Goal: Task Accomplishment & Management: Manage account settings

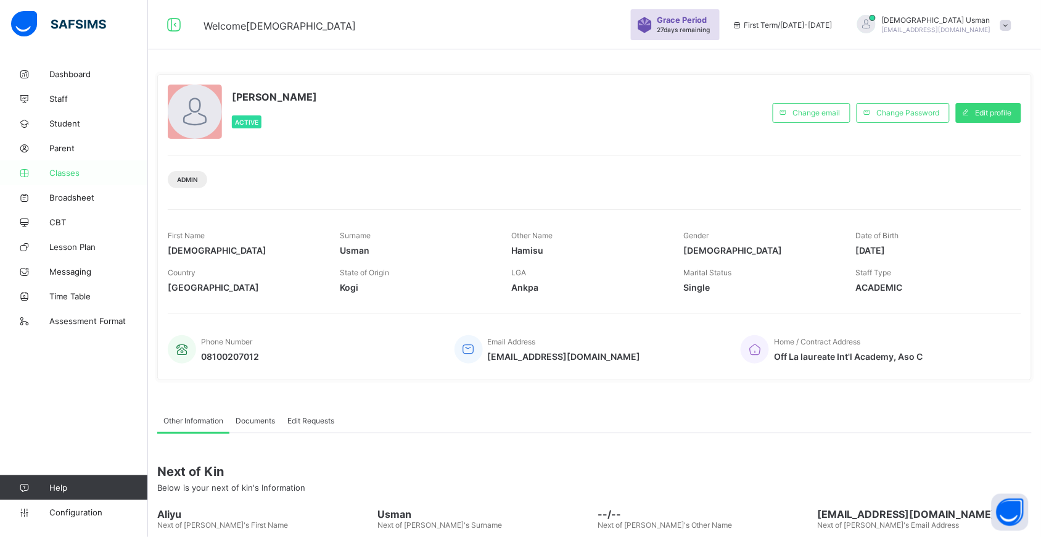
click at [56, 168] on span "Classes" at bounding box center [98, 173] width 99 height 10
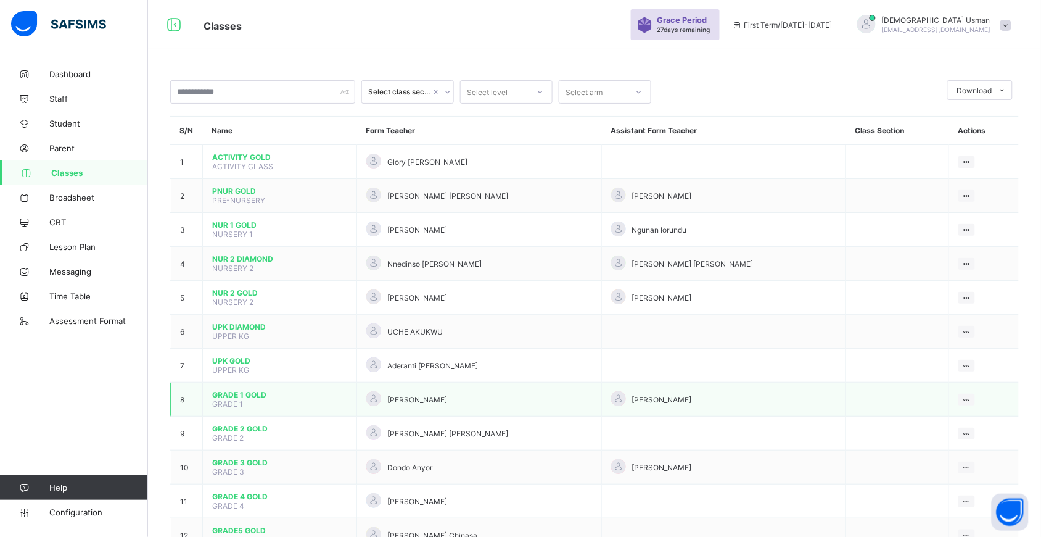
click at [228, 390] on span "GRADE 1 GOLD" at bounding box center [279, 394] width 135 height 9
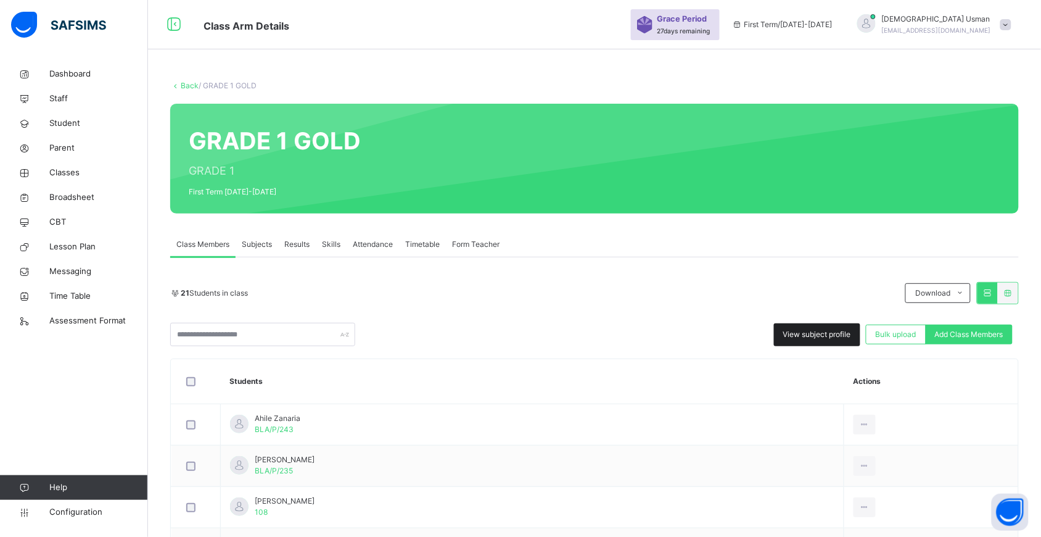
click at [833, 318] on div "21 Students in class Download Pdf Report Excel Report View subject profile Bulk…" at bounding box center [594, 314] width 849 height 64
click at [828, 334] on span "View subject profile" at bounding box center [817, 334] width 68 height 11
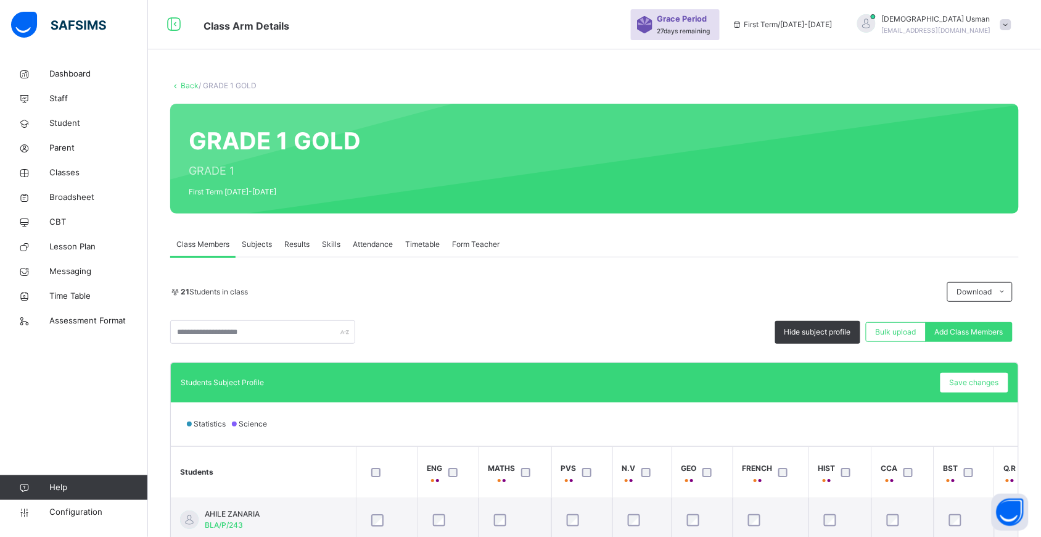
scroll to position [201, 0]
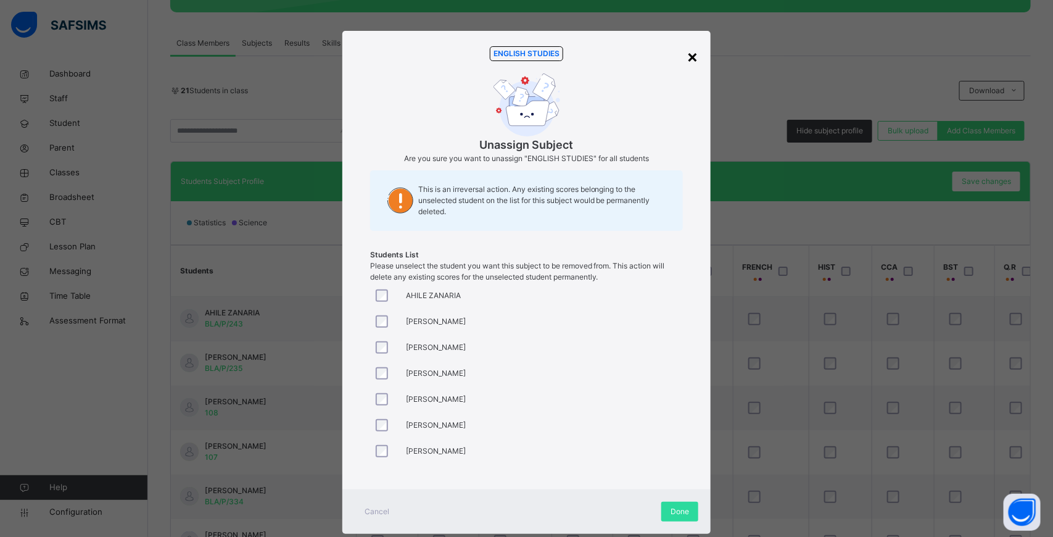
click at [686, 45] on div "×" at bounding box center [692, 56] width 12 height 26
click at [692, 49] on div "×" at bounding box center [692, 56] width 12 height 26
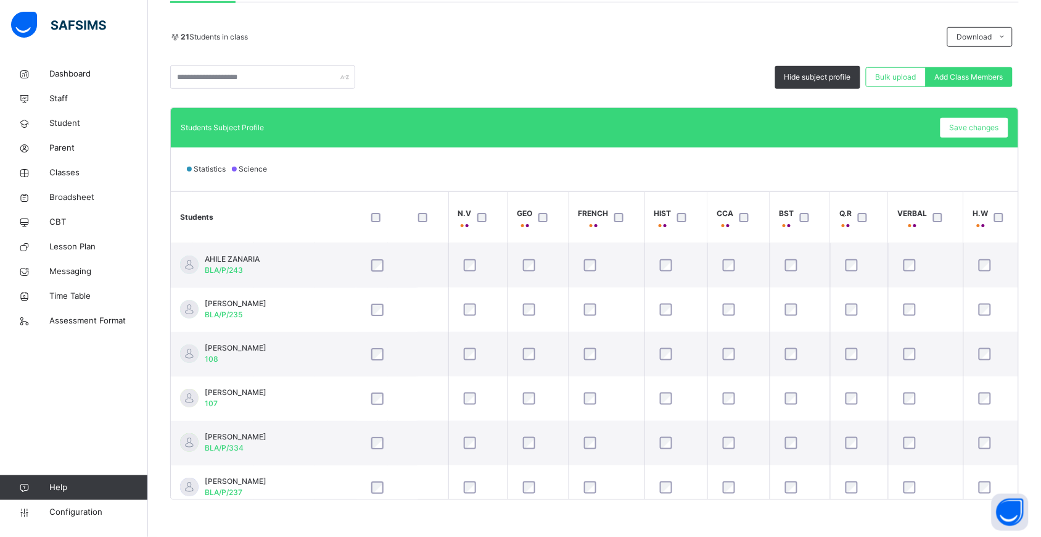
scroll to position [0, 0]
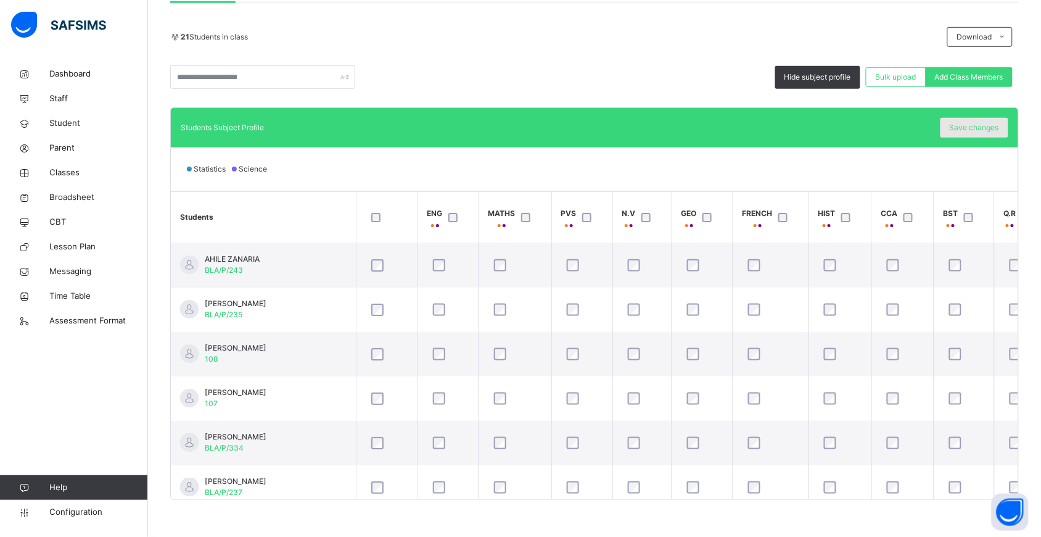
click at [979, 130] on span "Save changes" at bounding box center [974, 127] width 49 height 11
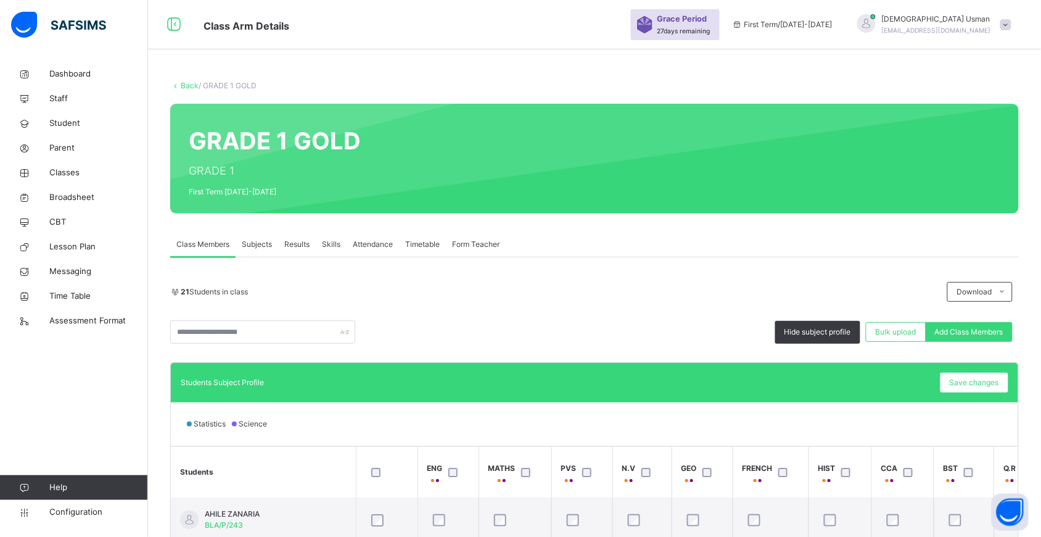
click at [186, 85] on link "Back" at bounding box center [190, 85] width 18 height 9
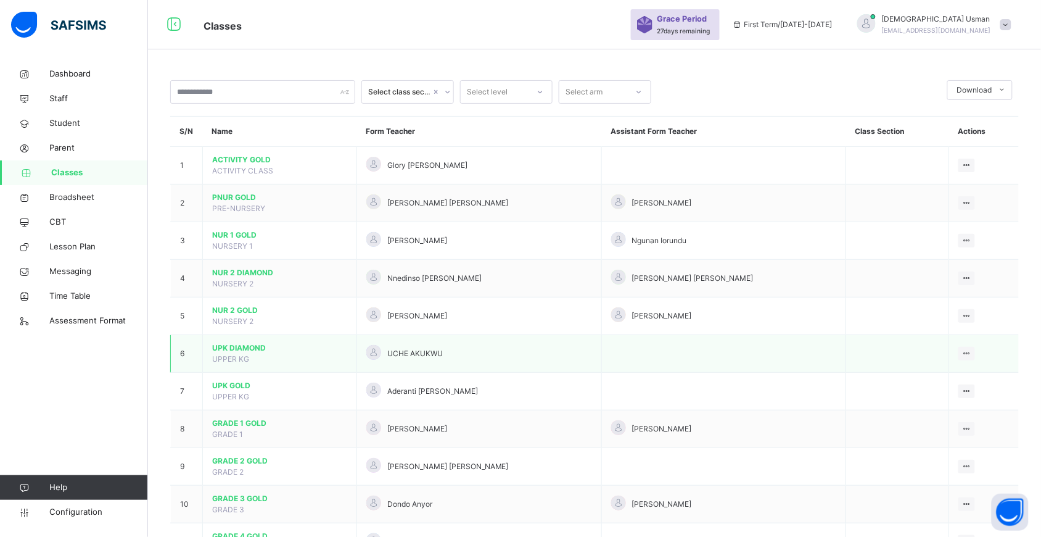
click at [236, 347] on span "UPK DIAMOND" at bounding box center [279, 347] width 135 height 11
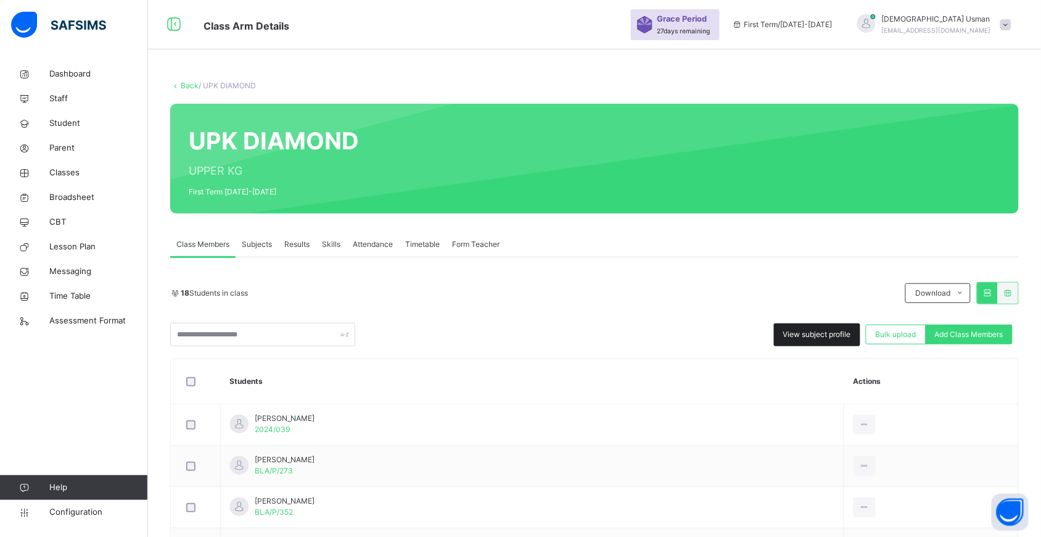
click at [823, 334] on span "View subject profile" at bounding box center [817, 334] width 68 height 11
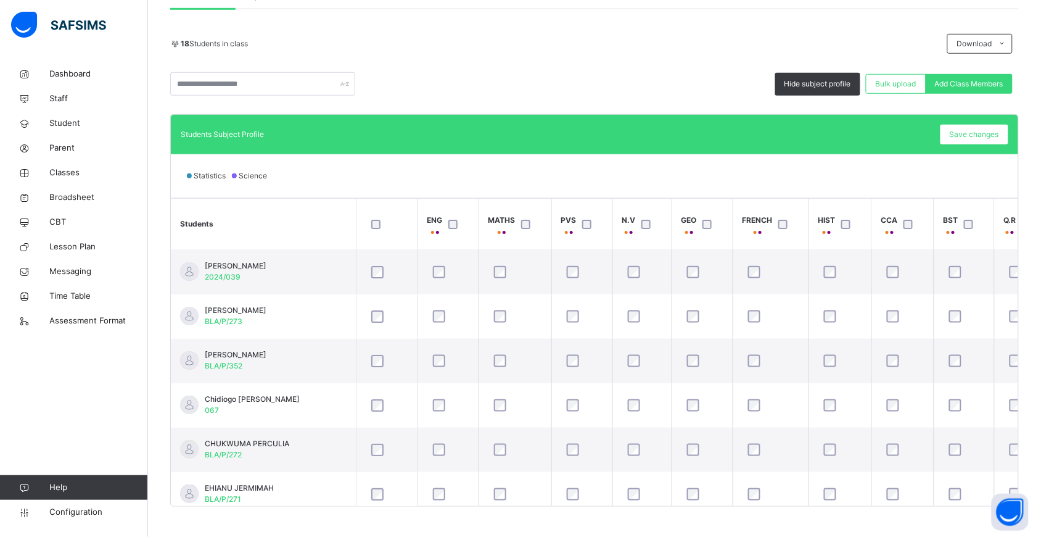
scroll to position [242, 0]
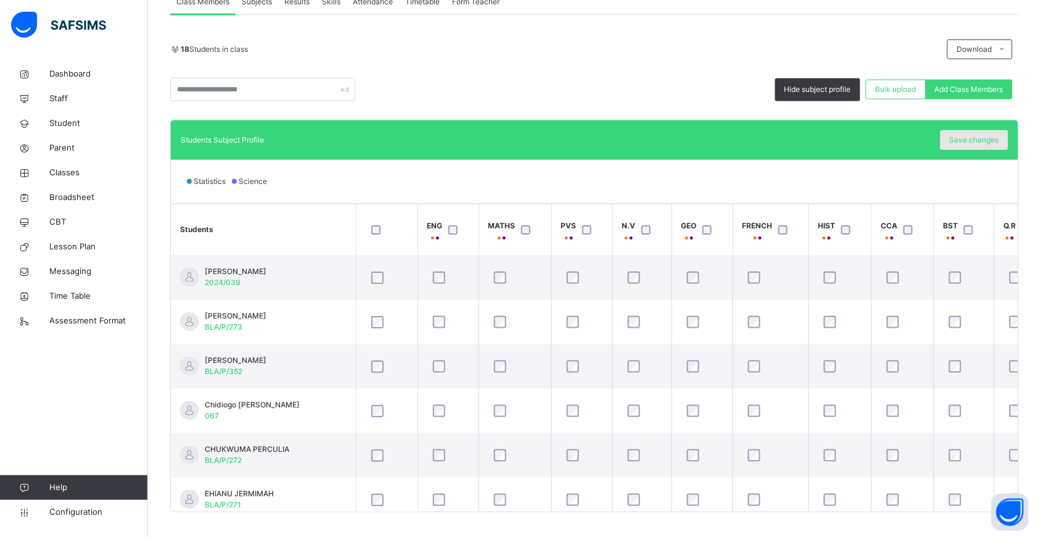
click at [978, 139] on span "Save changes" at bounding box center [974, 139] width 49 height 11
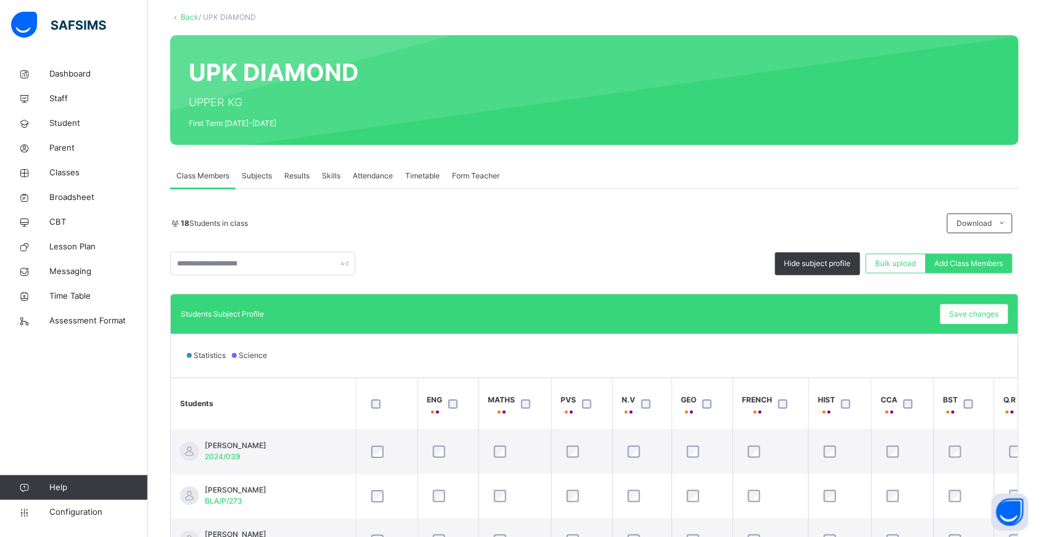
scroll to position [52, 0]
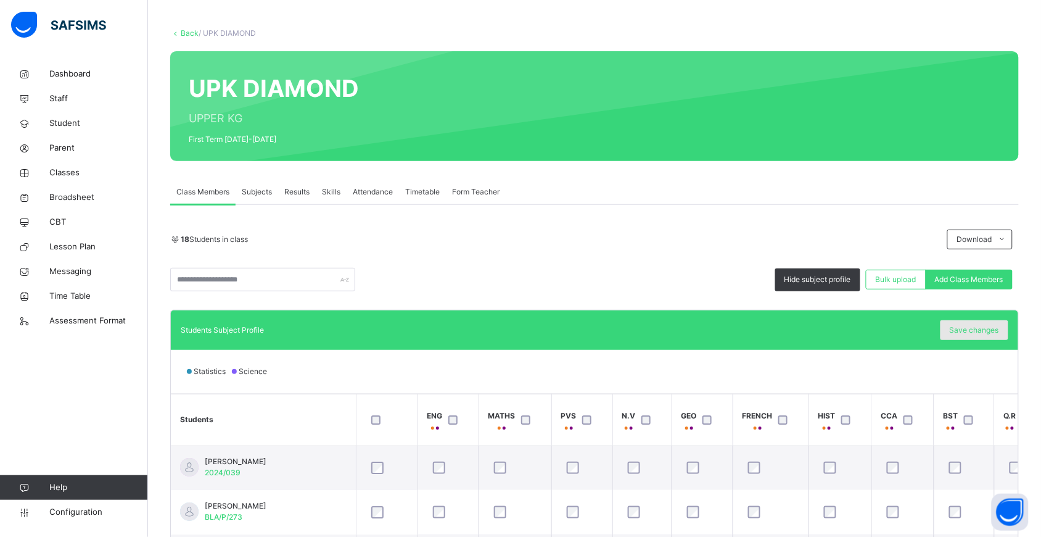
click at [973, 334] on span "Save changes" at bounding box center [974, 329] width 49 height 11
click at [191, 35] on link "Back" at bounding box center [190, 32] width 18 height 9
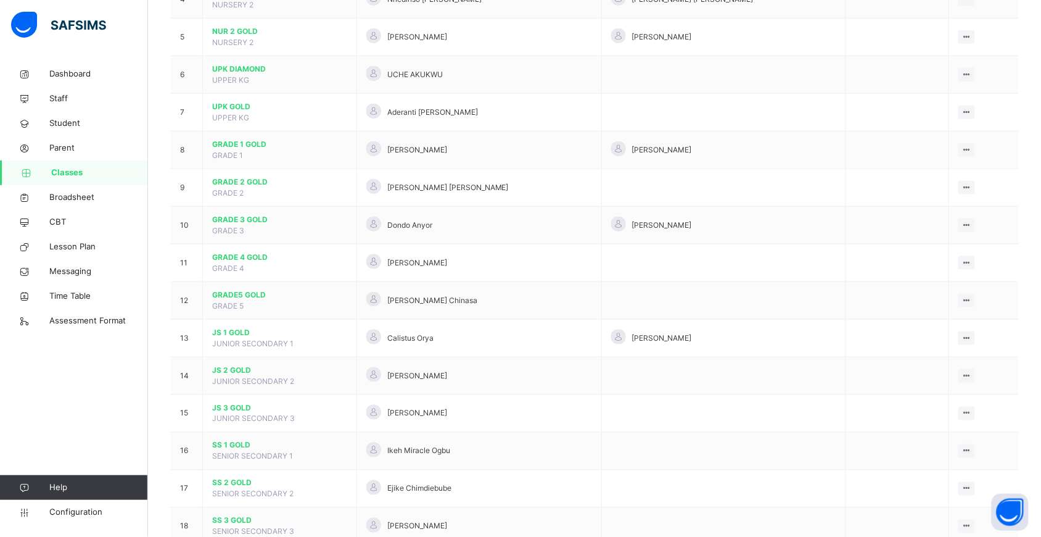
scroll to position [310, 0]
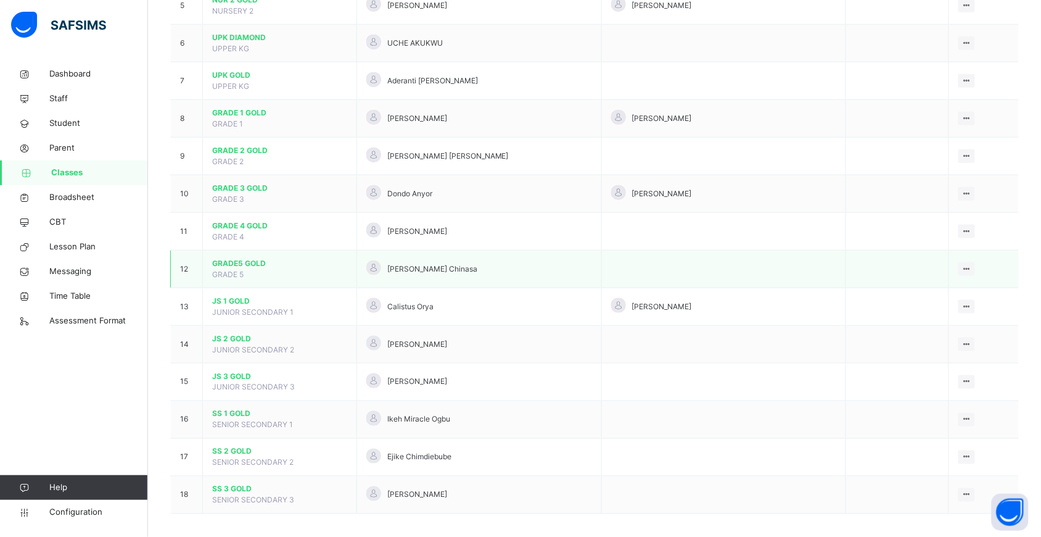
click at [234, 261] on span "GRADE5 GOLD" at bounding box center [279, 263] width 135 height 11
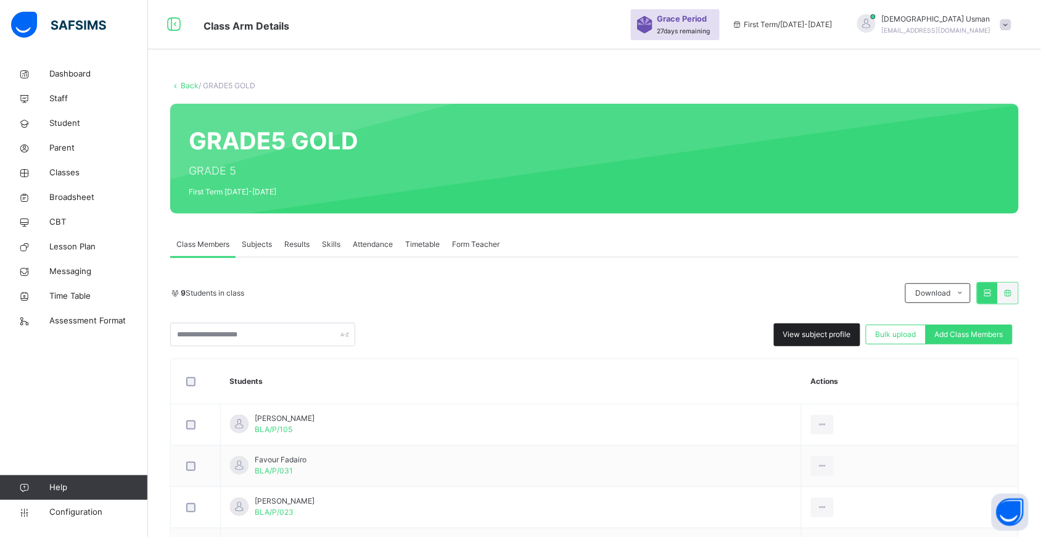
click at [837, 331] on span "View subject profile" at bounding box center [817, 334] width 68 height 11
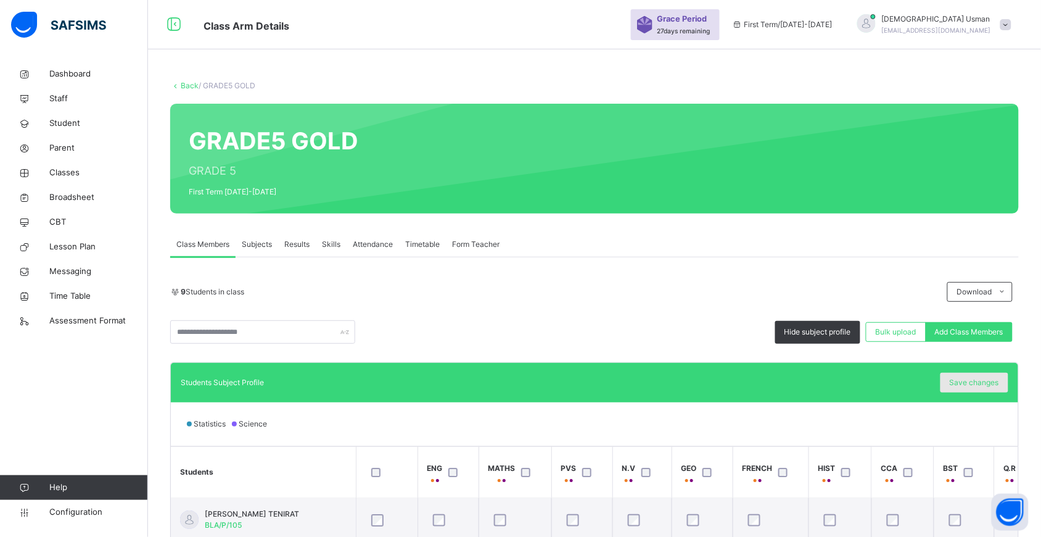
click at [956, 380] on div "Save changes" at bounding box center [974, 382] width 68 height 20
click at [186, 82] on link "Back" at bounding box center [190, 85] width 18 height 9
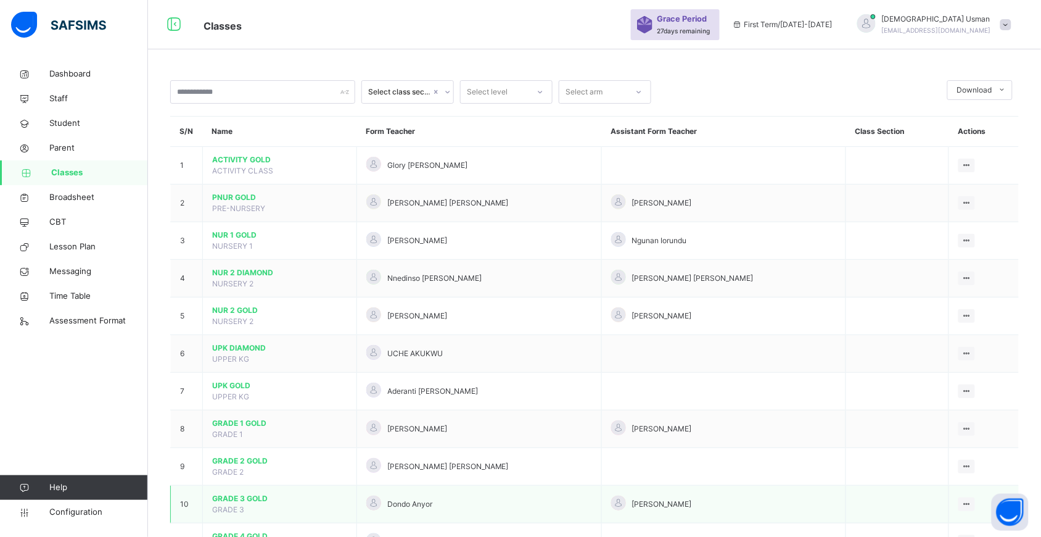
click at [242, 501] on span "GRADE 3 GOLD" at bounding box center [279, 498] width 135 height 11
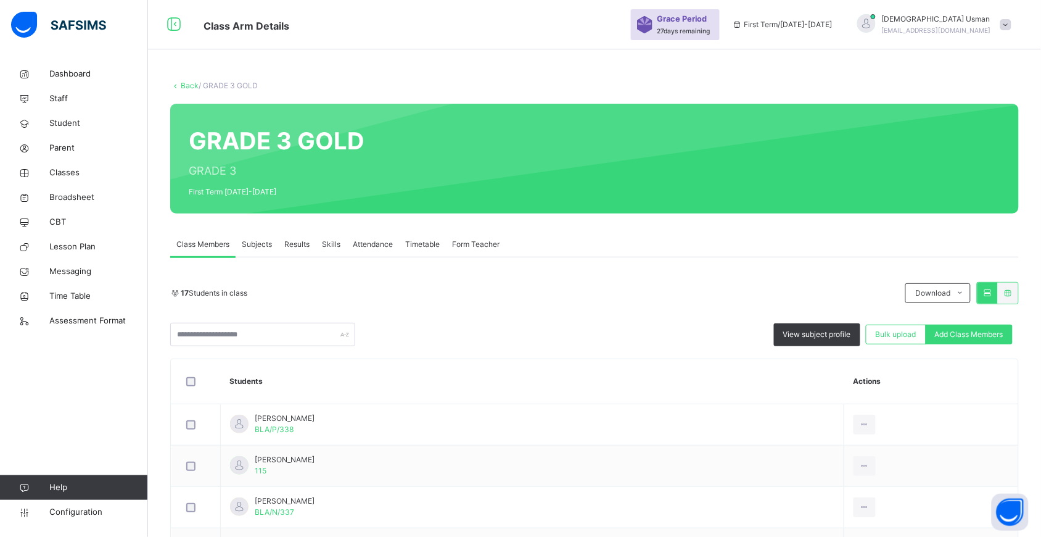
click at [257, 248] on span "Subjects" at bounding box center [257, 244] width 30 height 11
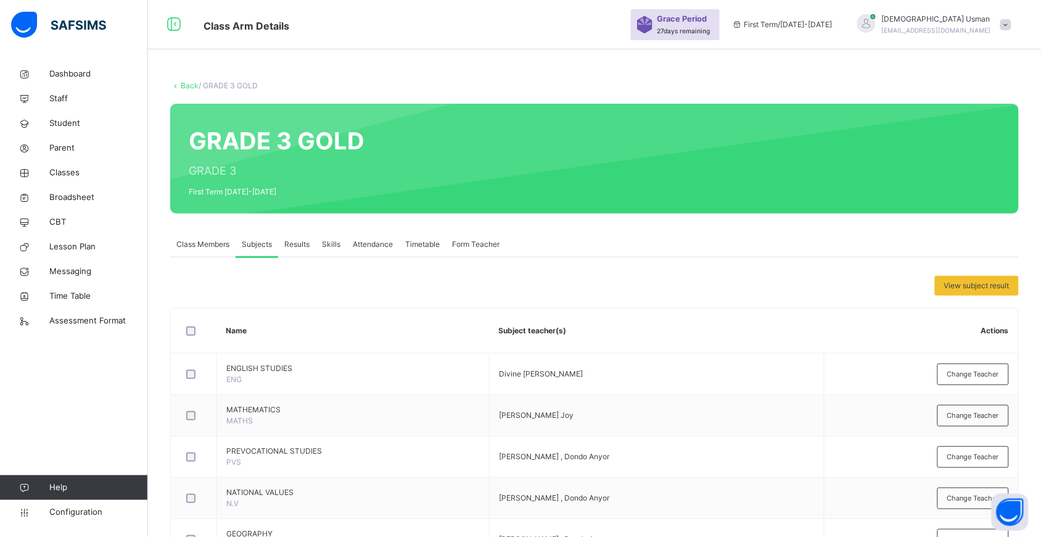
click at [205, 248] on span "Class Members" at bounding box center [202, 244] width 53 height 11
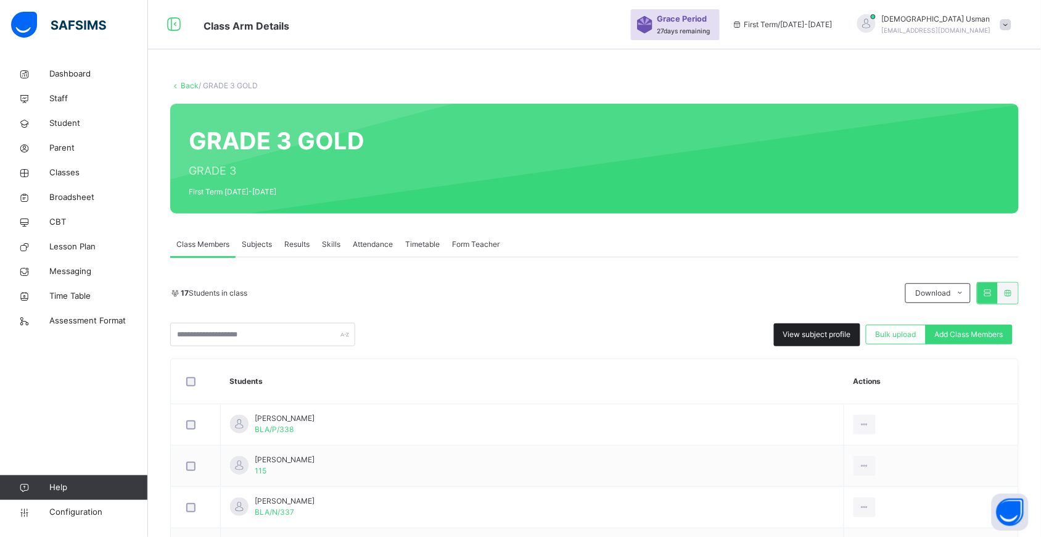
click at [803, 327] on div "View subject profile" at bounding box center [817, 334] width 86 height 23
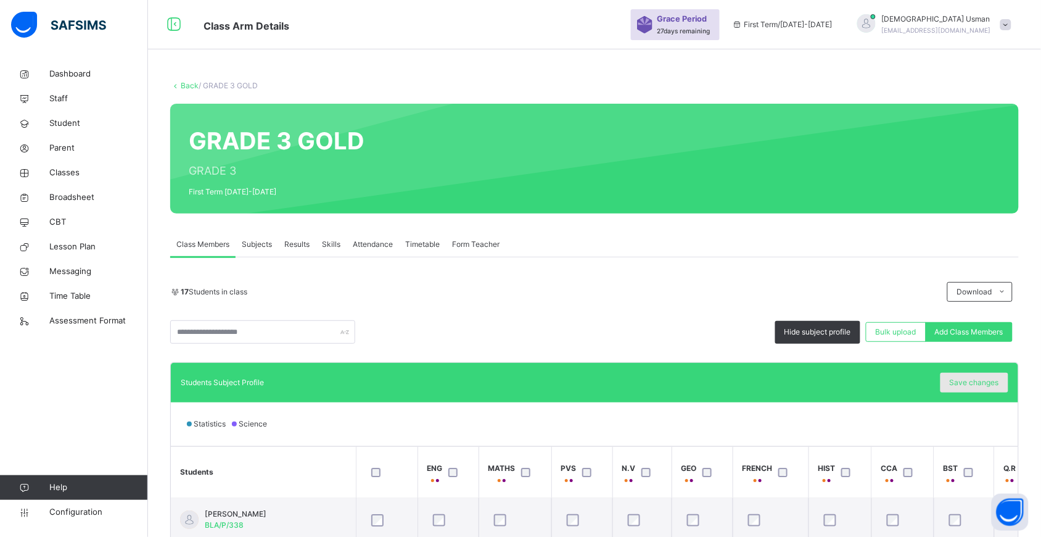
click at [984, 377] on span "Save changes" at bounding box center [974, 382] width 49 height 11
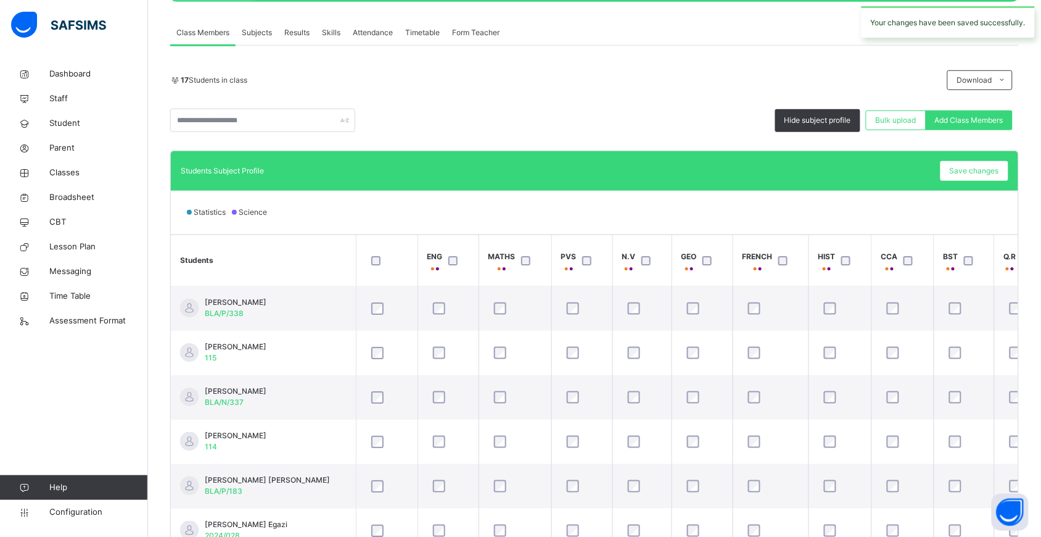
scroll to position [255, 0]
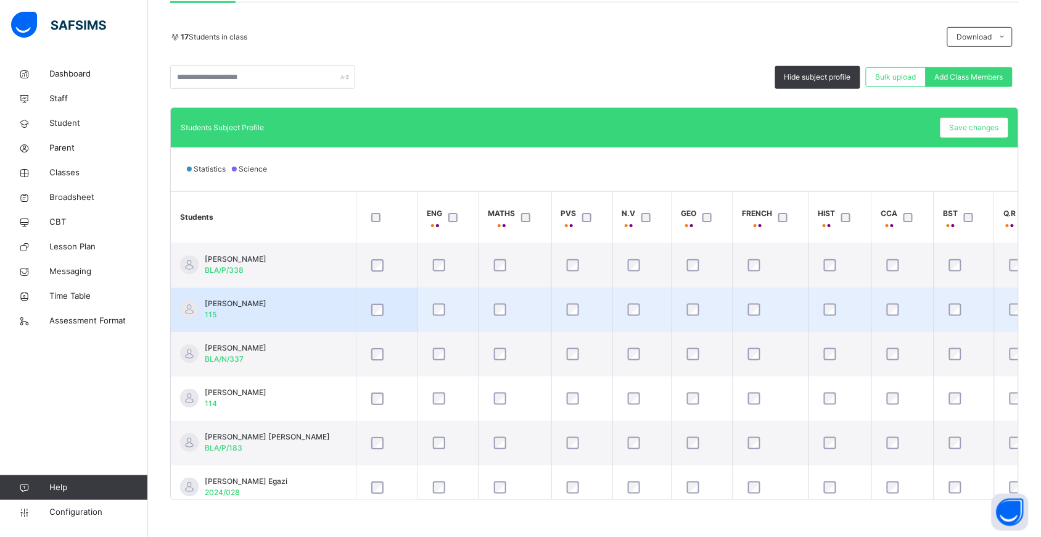
click at [378, 302] on div at bounding box center [387, 310] width 43 height 26
click at [374, 319] on div at bounding box center [387, 310] width 43 height 26
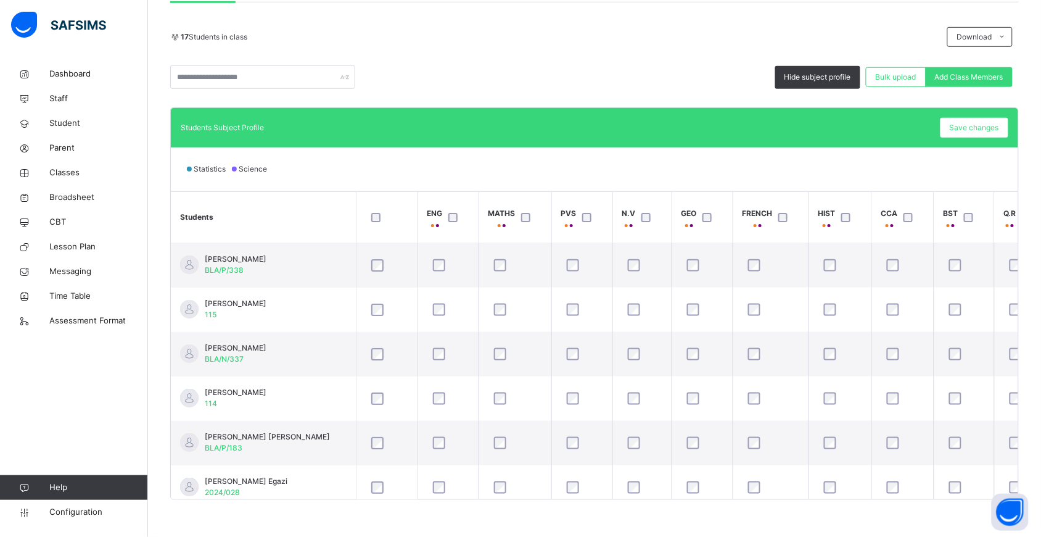
click at [376, 224] on div at bounding box center [387, 217] width 43 height 26
click at [54, 179] on link "Classes" at bounding box center [74, 172] width 148 height 25
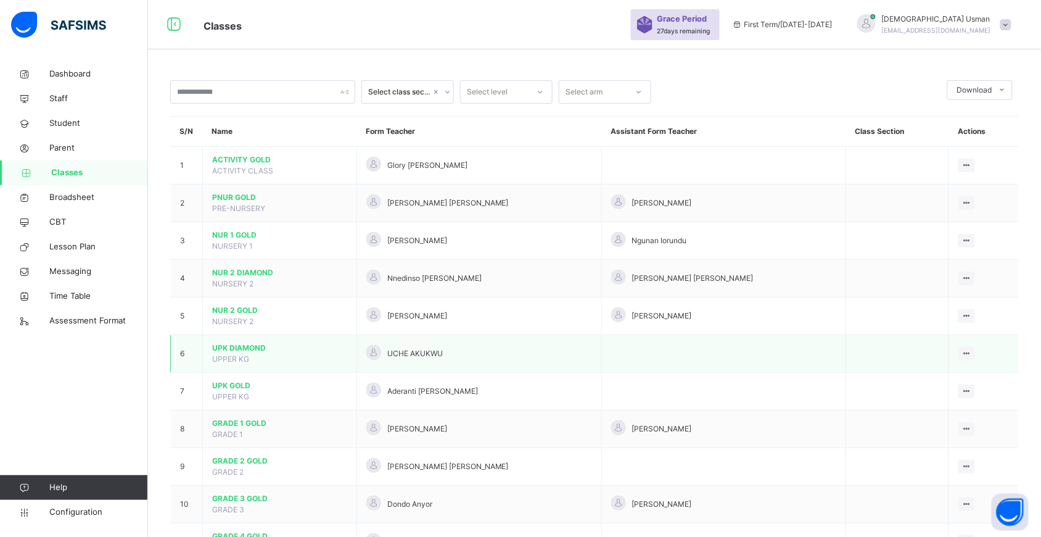
click at [234, 347] on span "UPK DIAMOND" at bounding box center [279, 347] width 135 height 11
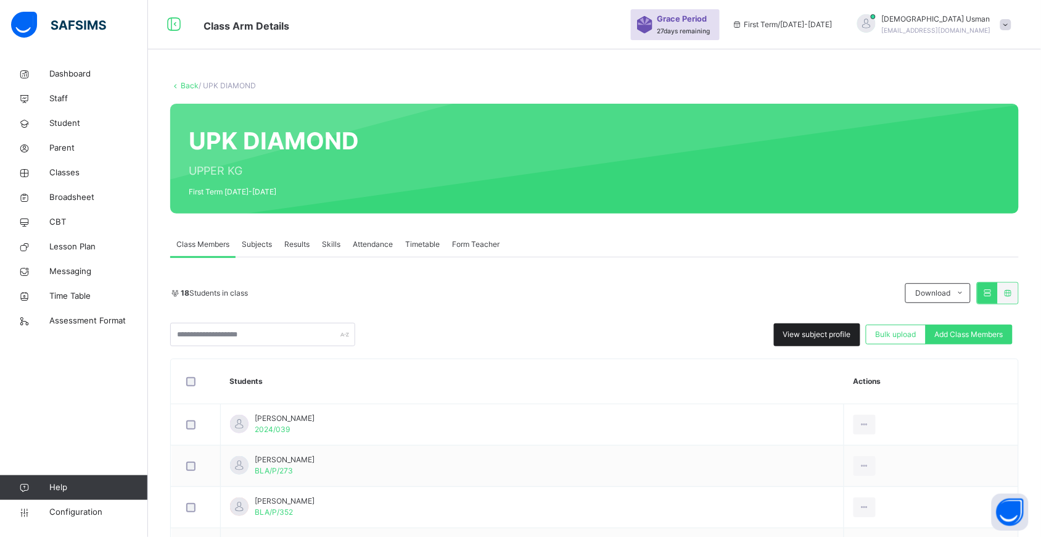
click at [825, 332] on span "View subject profile" at bounding box center [817, 334] width 68 height 11
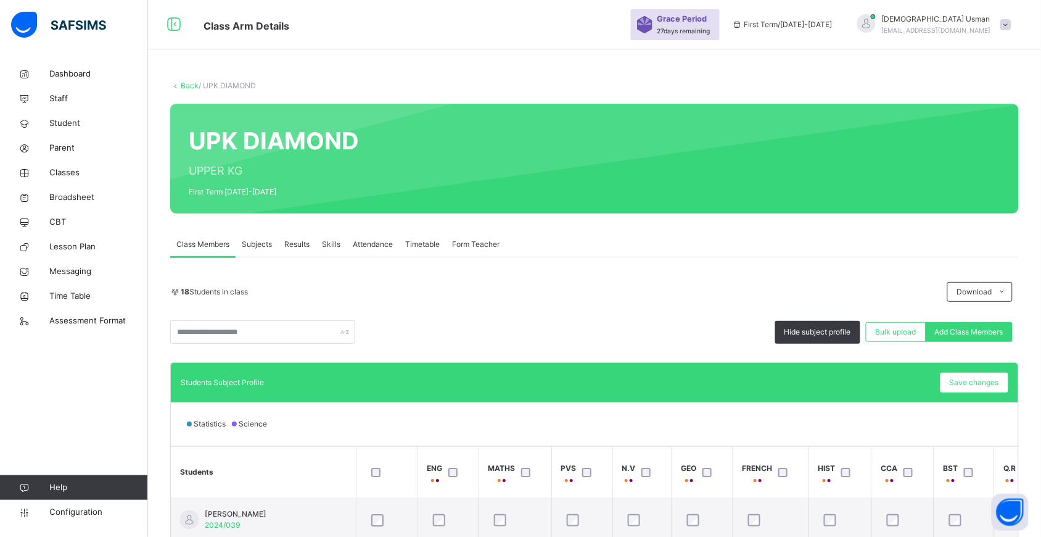
scroll to position [207, 0]
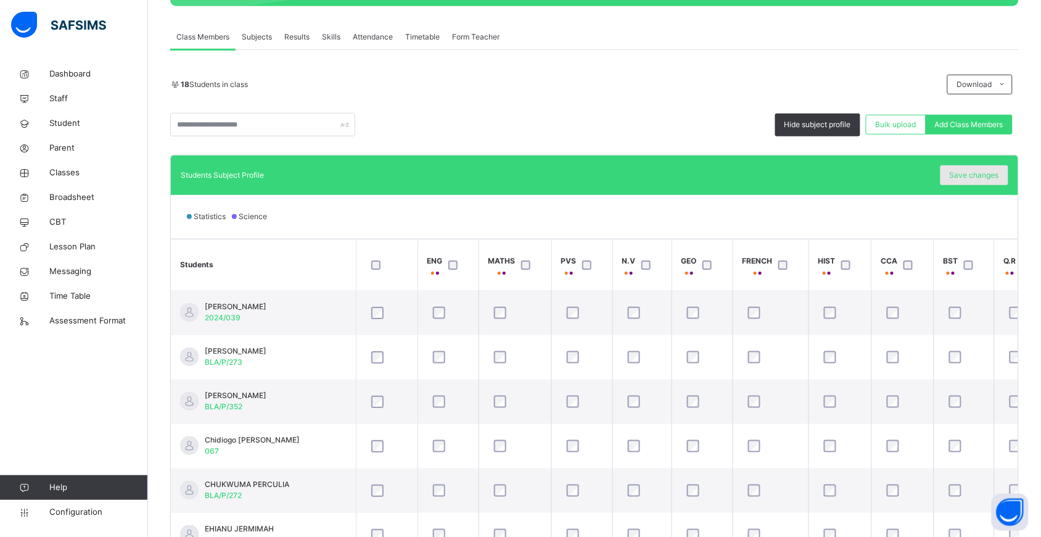
click at [968, 170] on span "Save changes" at bounding box center [974, 175] width 49 height 11
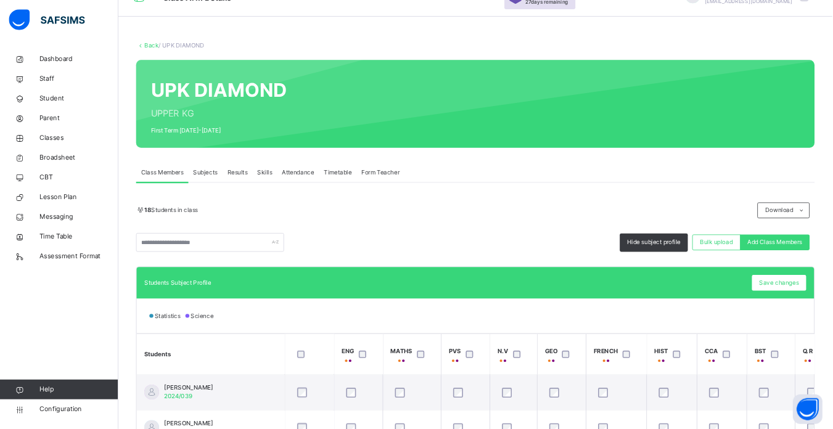
scroll to position [0, 0]
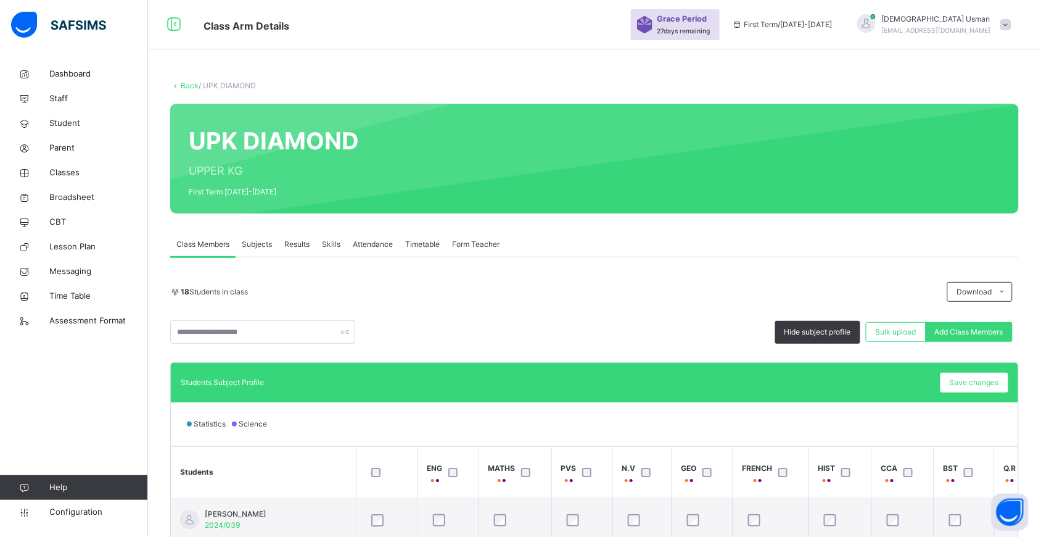
click at [184, 81] on link "Back" at bounding box center [190, 85] width 18 height 9
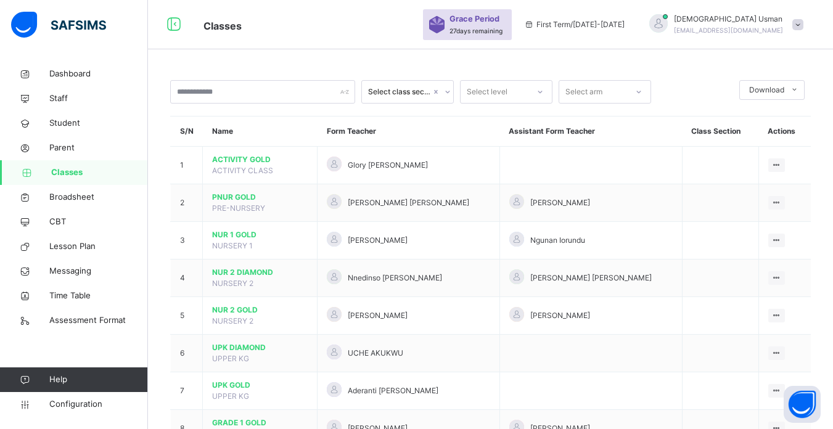
drag, startPoint x: 347, startPoint y: 60, endPoint x: 305, endPoint y: 56, distance: 42.7
click at [302, 56] on div "Select class section Select level Select arm Download Pdf Report Excel Report S…" at bounding box center [490, 427] width 685 height 855
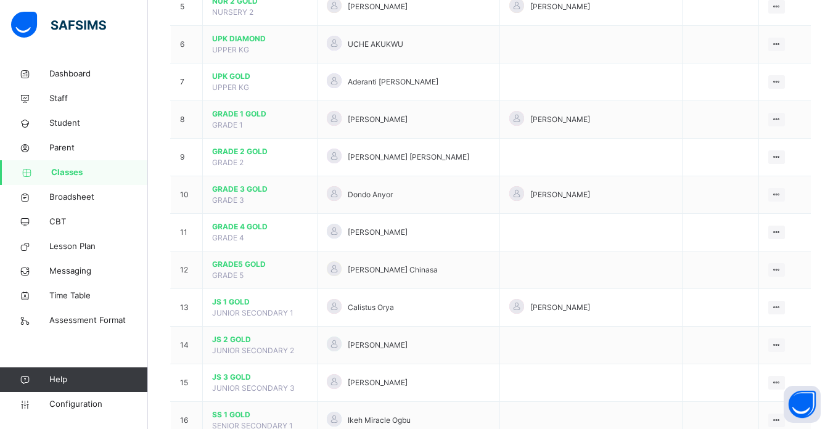
scroll to position [297, 0]
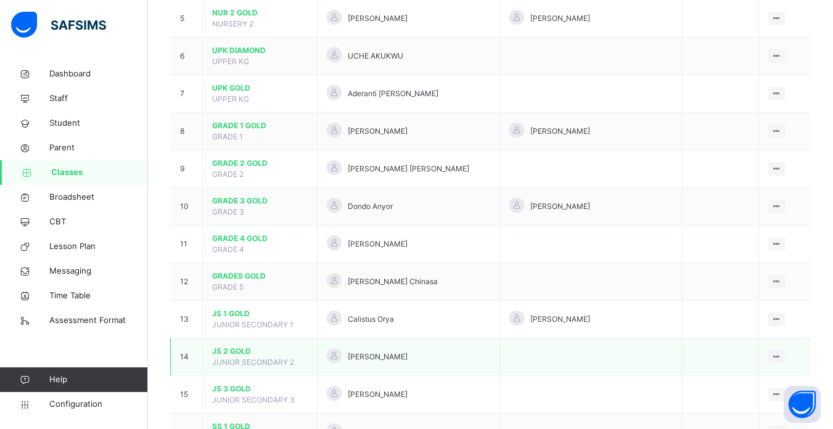
click at [811, 343] on td "View Class Assign form Teacher" at bounding box center [785, 358] width 52 height 38
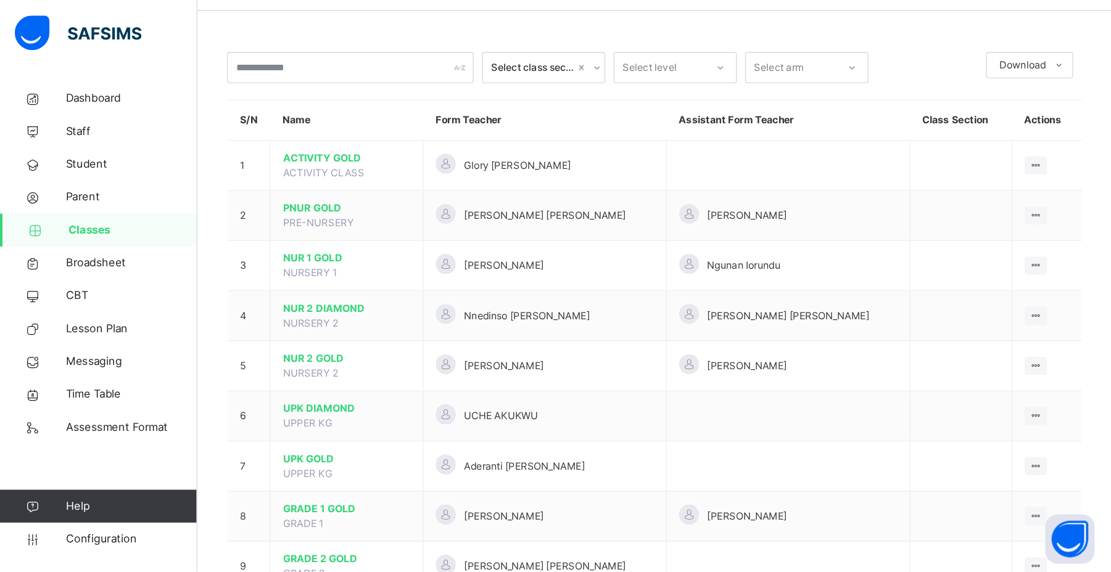
scroll to position [0, 0]
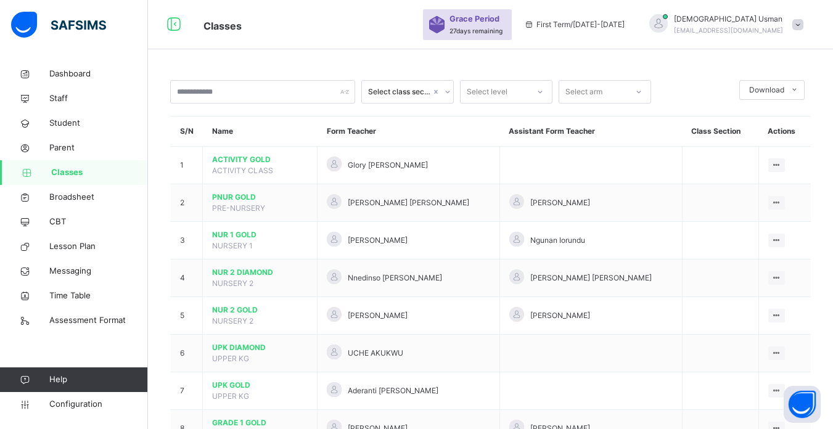
click at [427, 47] on div "Classes Grace Period 27 days remaining First Term / [DATE]-[DATE] [DEMOGRAPHIC_…" at bounding box center [416, 24] width 833 height 49
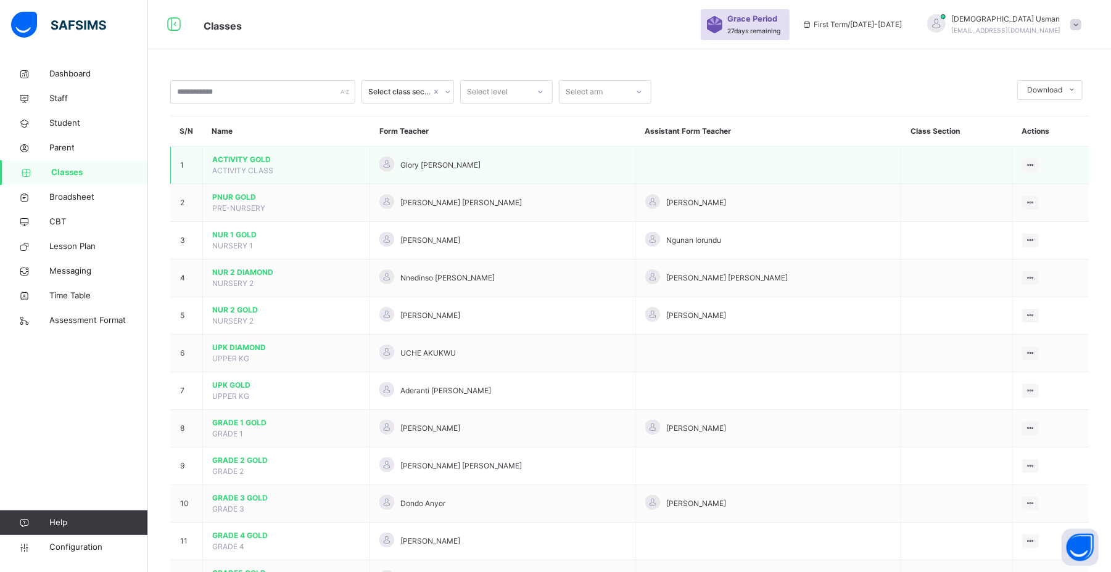
drag, startPoint x: 813, startPoint y: 5, endPoint x: 599, endPoint y: 147, distance: 256.7
click at [599, 147] on td "Glory [PERSON_NAME]" at bounding box center [503, 166] width 266 height 38
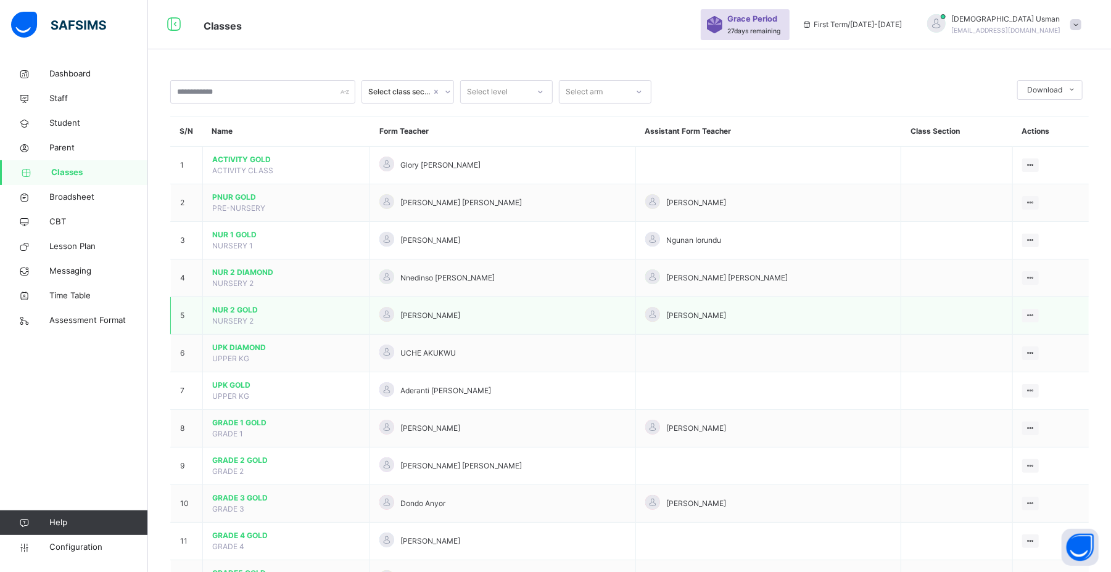
click at [232, 315] on span "NUR 2 GOLD" at bounding box center [286, 310] width 148 height 11
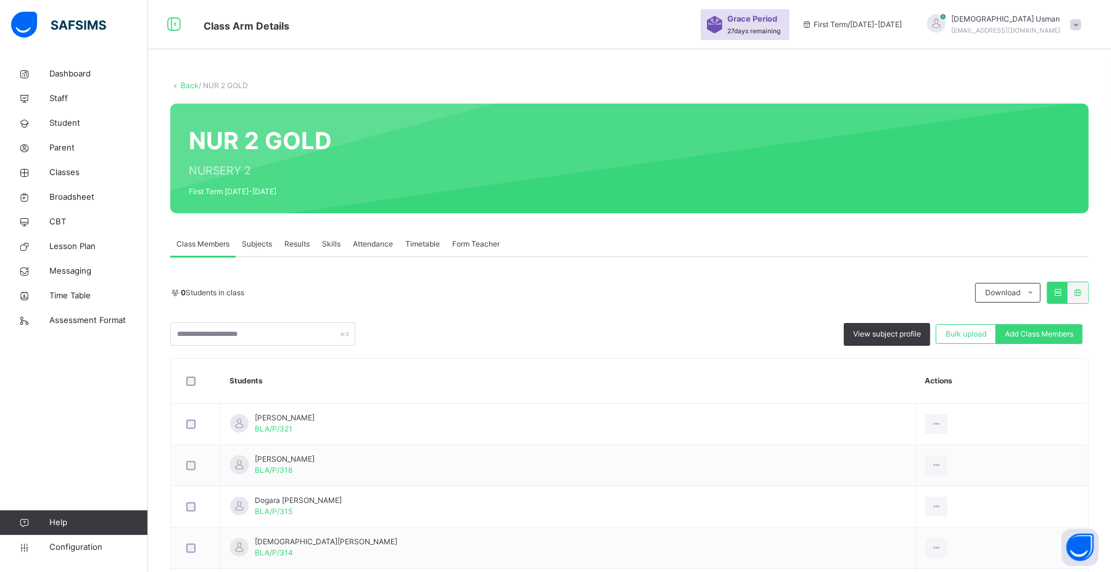
click at [898, 337] on span "View subject profile" at bounding box center [887, 334] width 68 height 11
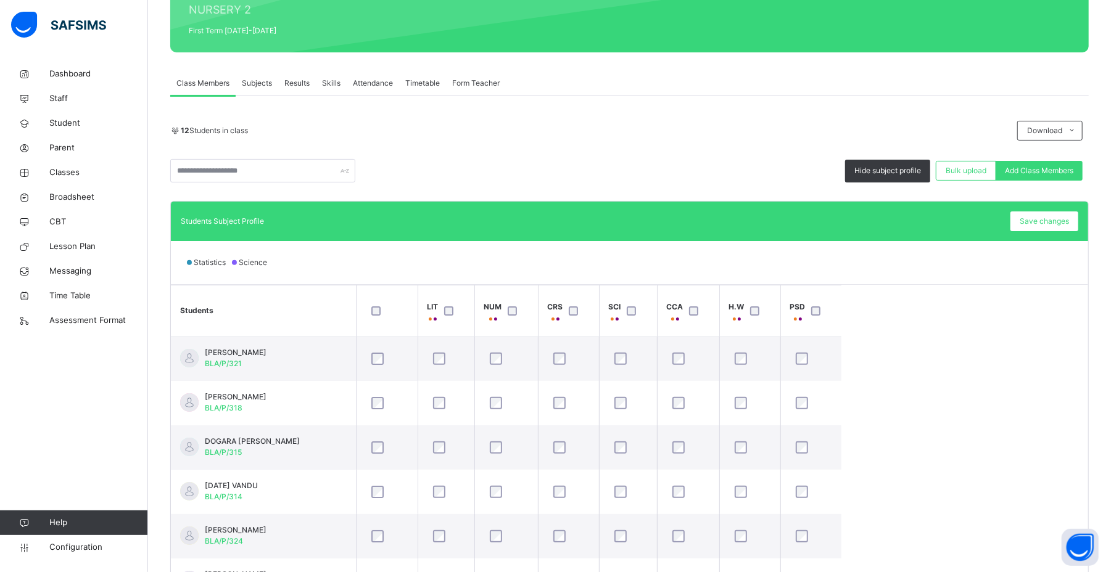
scroll to position [60, 0]
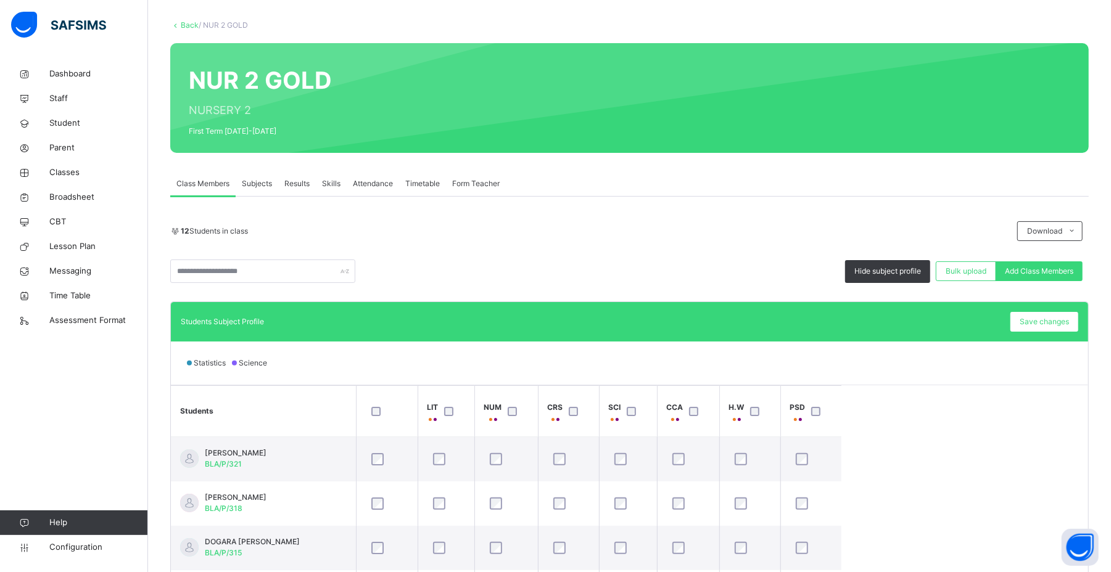
click at [189, 20] on link "Back" at bounding box center [190, 24] width 18 height 9
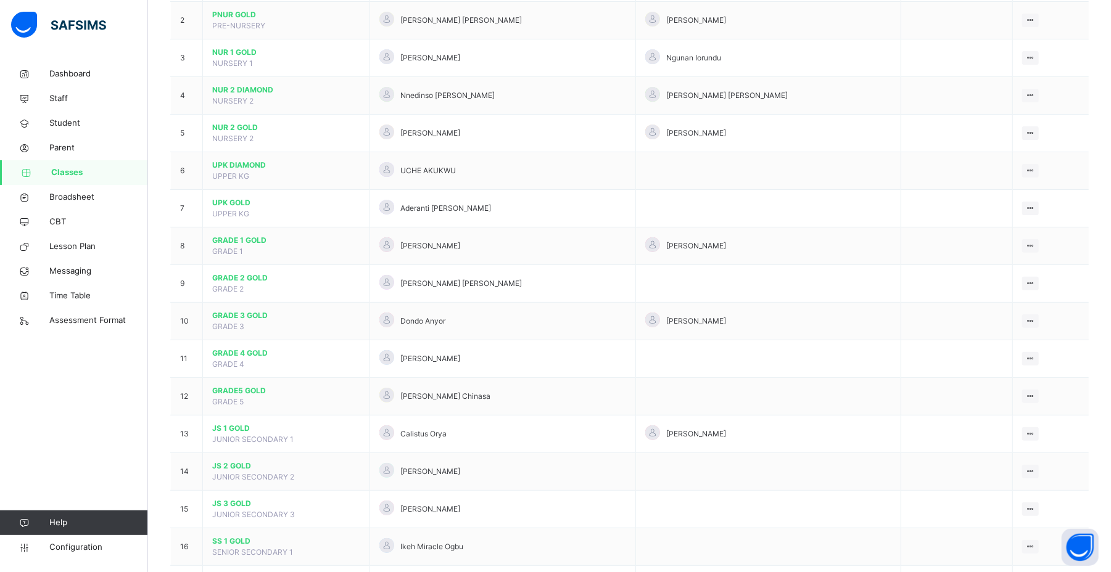
scroll to position [287, 0]
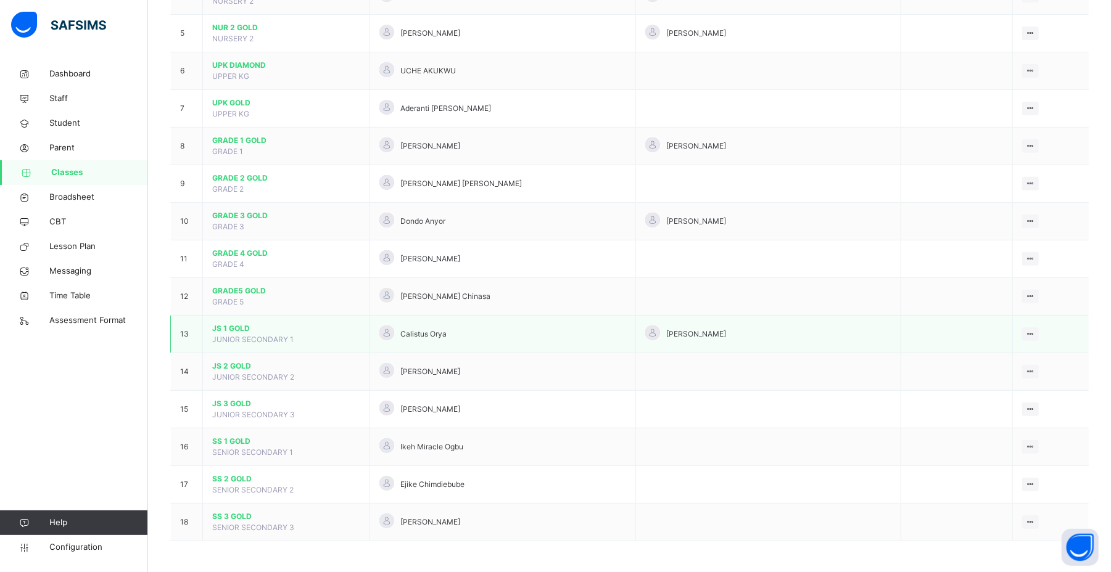
click at [228, 331] on span "JS 1 GOLD" at bounding box center [286, 328] width 148 height 11
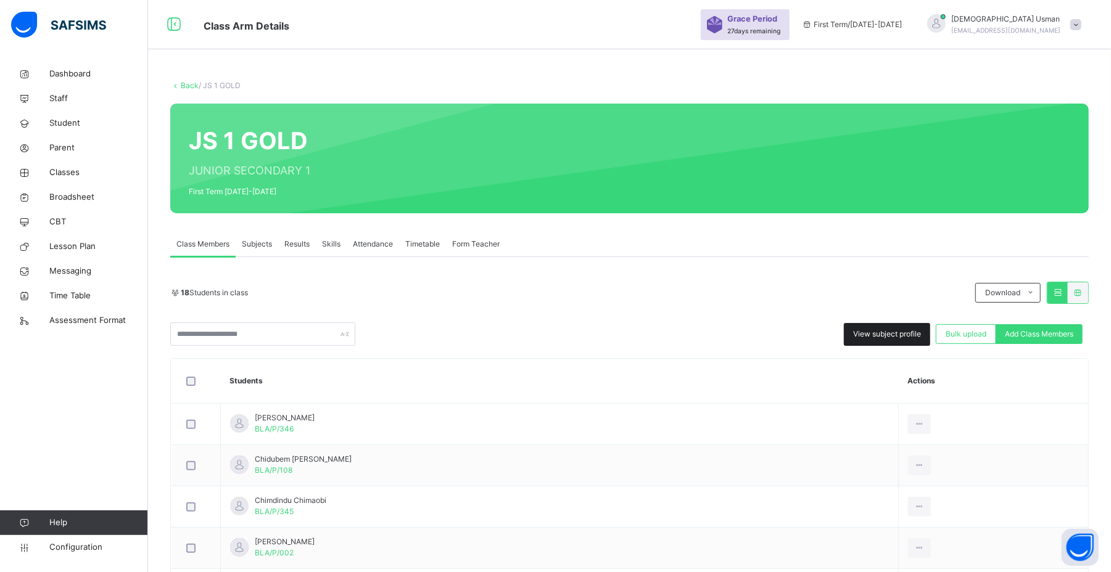
click at [904, 331] on span "View subject profile" at bounding box center [887, 334] width 68 height 11
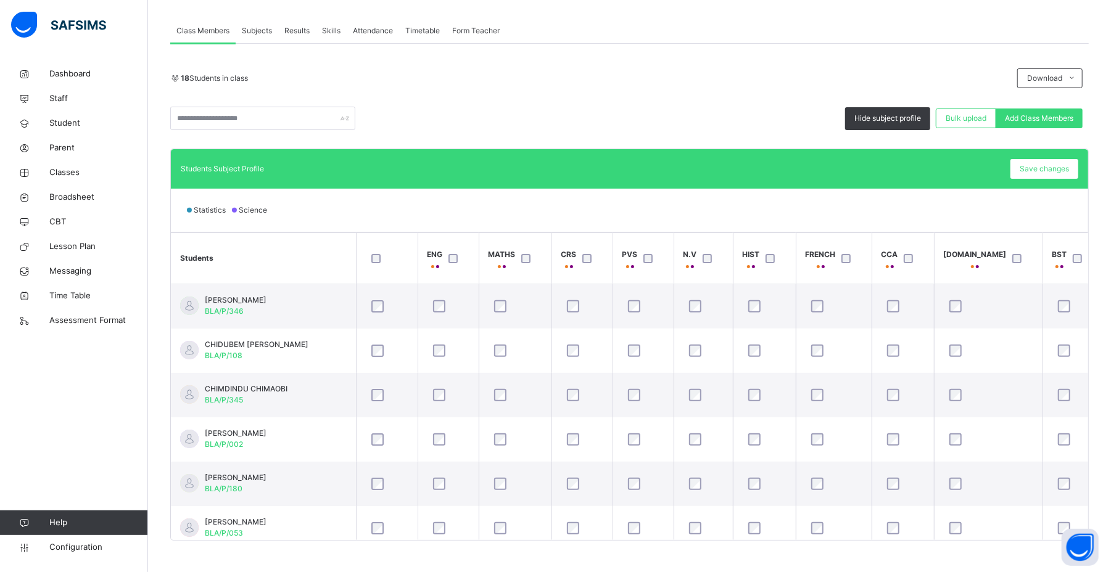
scroll to position [220, 0]
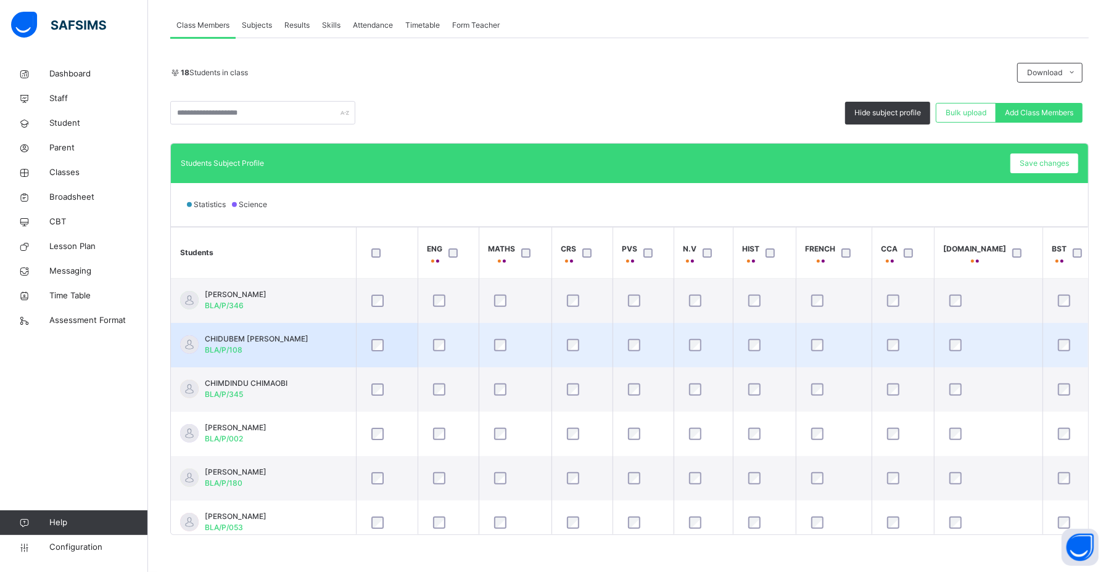
drag, startPoint x: 1005, startPoint y: 341, endPoint x: 937, endPoint y: 327, distance: 68.7
click at [937, 327] on tr "CHIDUBEM [PERSON_NAME] BLA/P/108" at bounding box center [637, 345] width 932 height 44
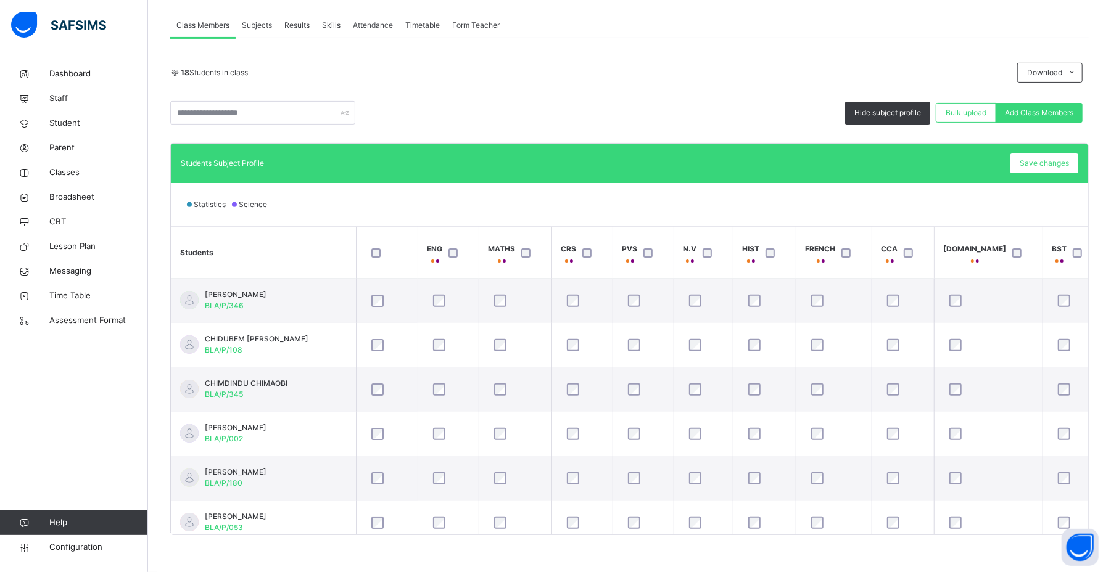
drag, startPoint x: 937, startPoint y: 327, endPoint x: 883, endPoint y: 205, distance: 133.1
click at [897, 188] on div "Statistics Science" at bounding box center [629, 204] width 917 height 43
drag, startPoint x: 883, startPoint y: 205, endPoint x: 797, endPoint y: 194, distance: 87.1
click at [797, 194] on div "Statistics Science" at bounding box center [629, 204] width 917 height 43
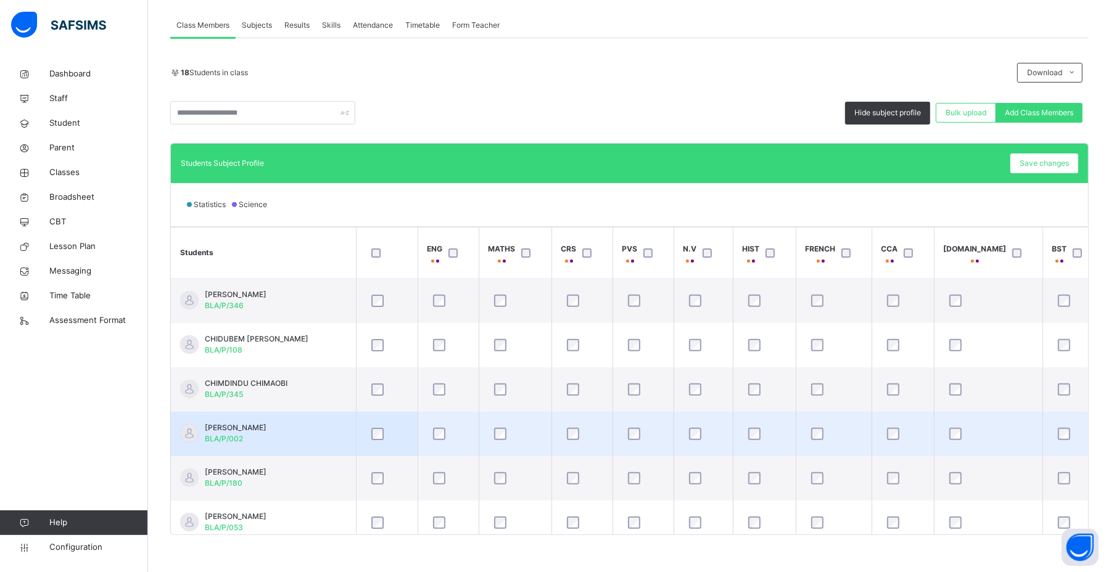
scroll to position [544, 0]
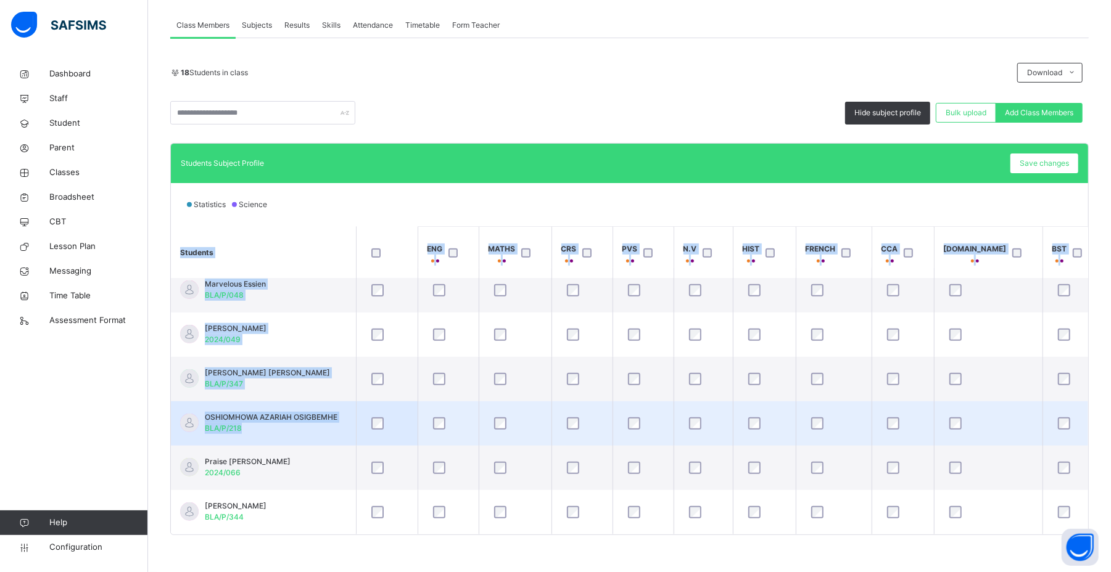
drag, startPoint x: 1077, startPoint y: 434, endPoint x: 1029, endPoint y: 427, distance: 48.6
click at [1029, 427] on div "Students ENG MATHS CRS PVS N.[MEDICAL_DATA] FRENCH CCA [DOMAIN_NAME] BST [PERSO…" at bounding box center [629, 380] width 917 height 308
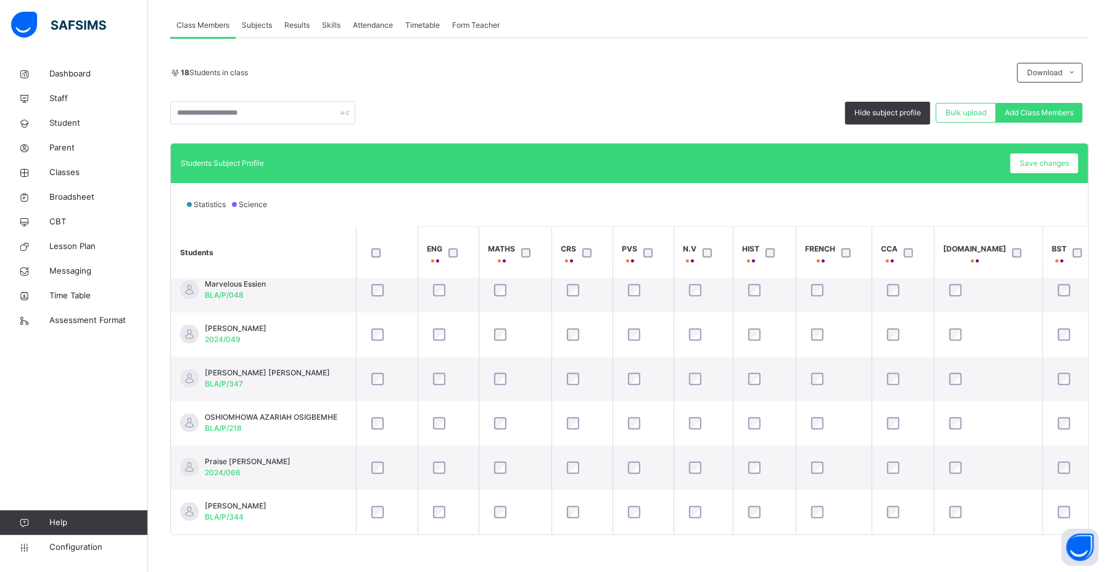
click at [485, 181] on div "Students Subject Profile Save changes" at bounding box center [629, 163] width 917 height 39
click at [52, 174] on span "Classes" at bounding box center [98, 173] width 99 height 12
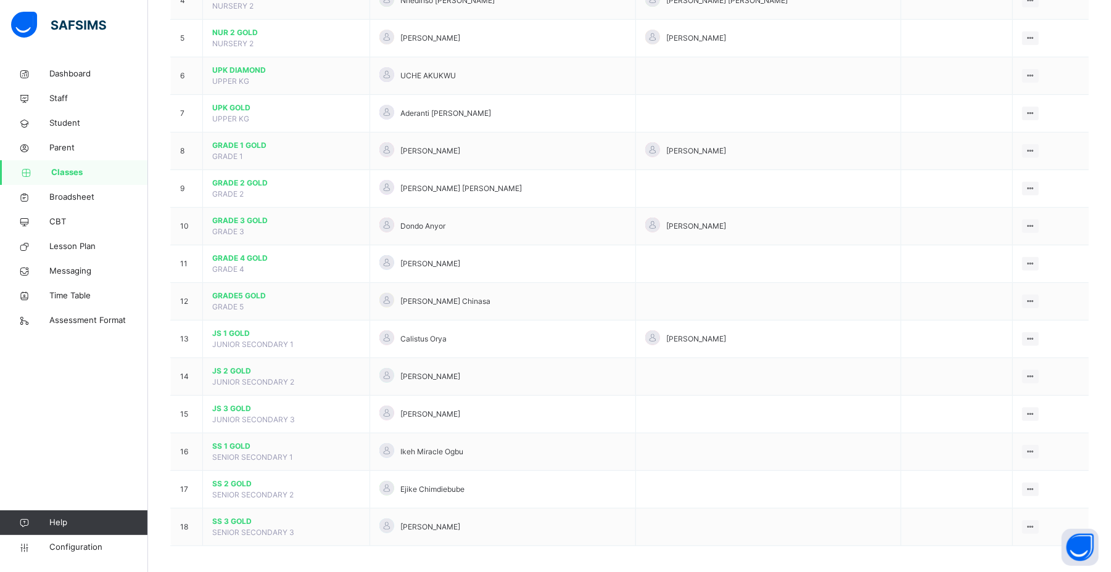
scroll to position [287, 0]
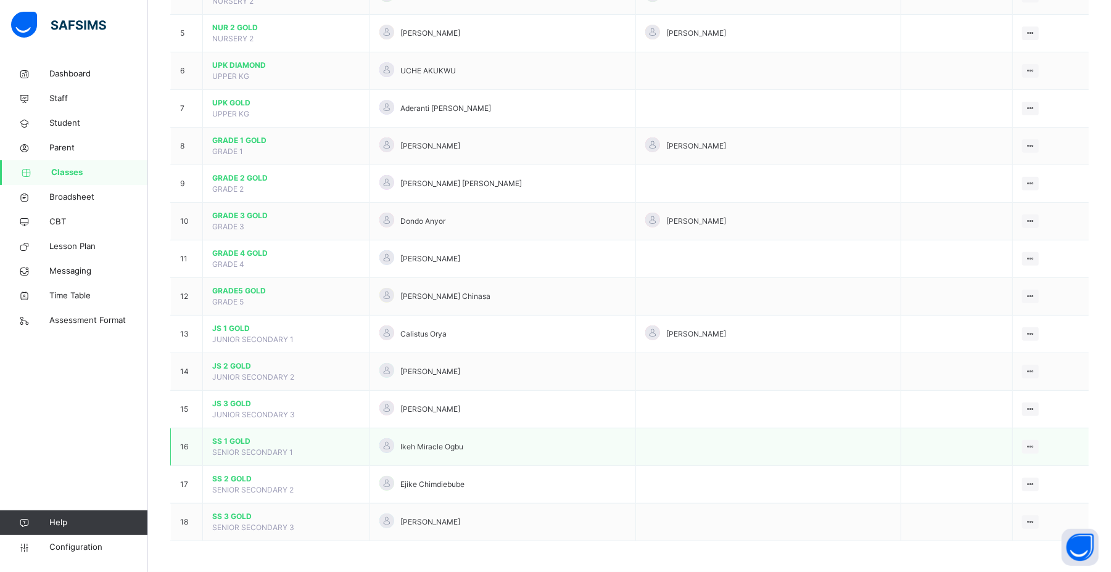
click at [228, 459] on td "SS 1 GOLD SENIOR SECONDARY 1" at bounding box center [286, 448] width 167 height 38
click at [228, 445] on span "SS 1 GOLD" at bounding box center [286, 441] width 148 height 11
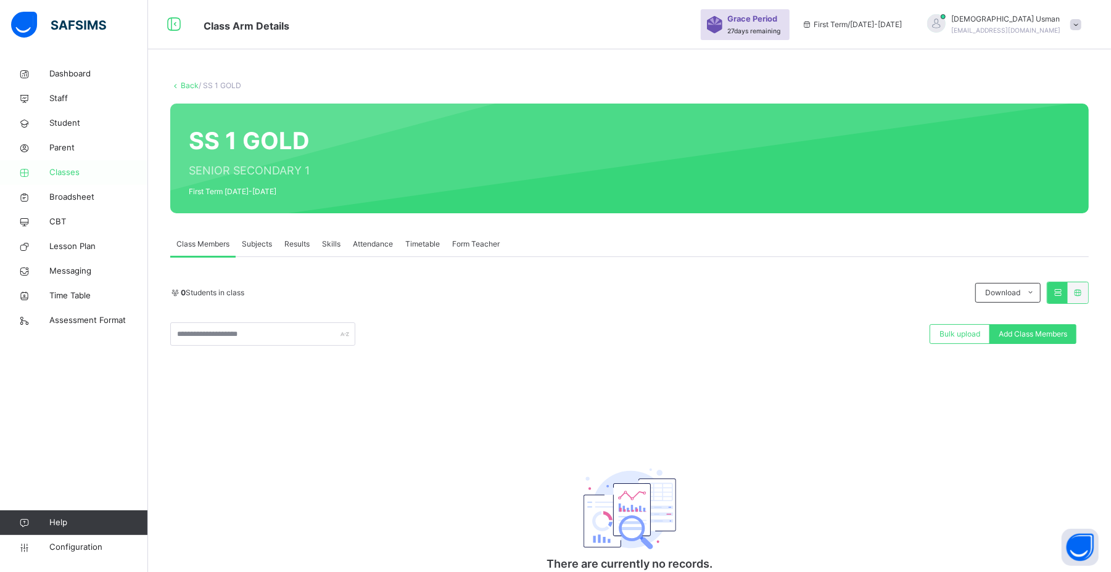
click at [52, 175] on span "Classes" at bounding box center [98, 173] width 99 height 12
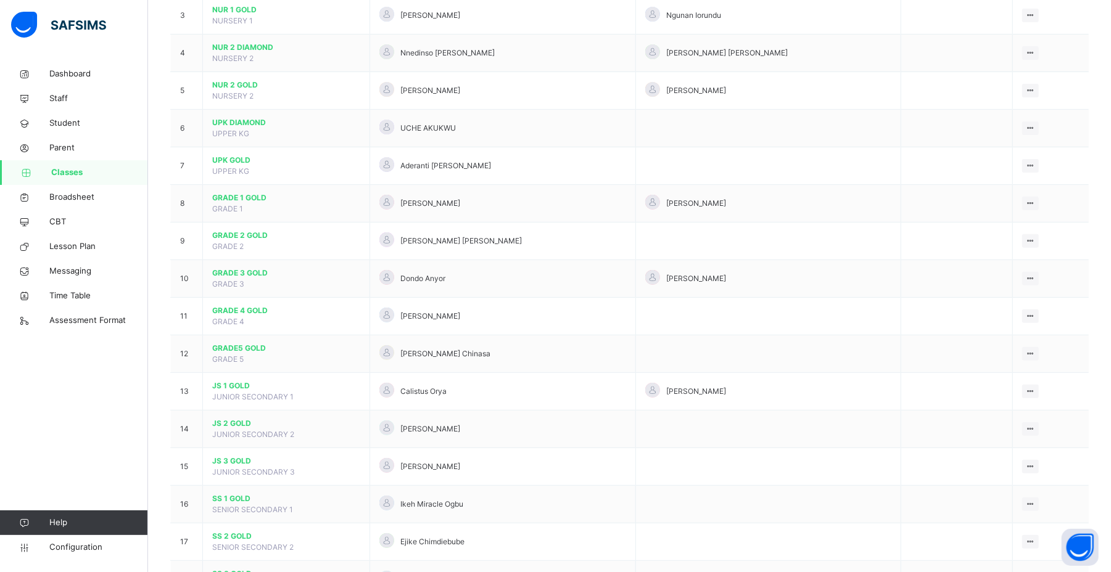
scroll to position [287, 0]
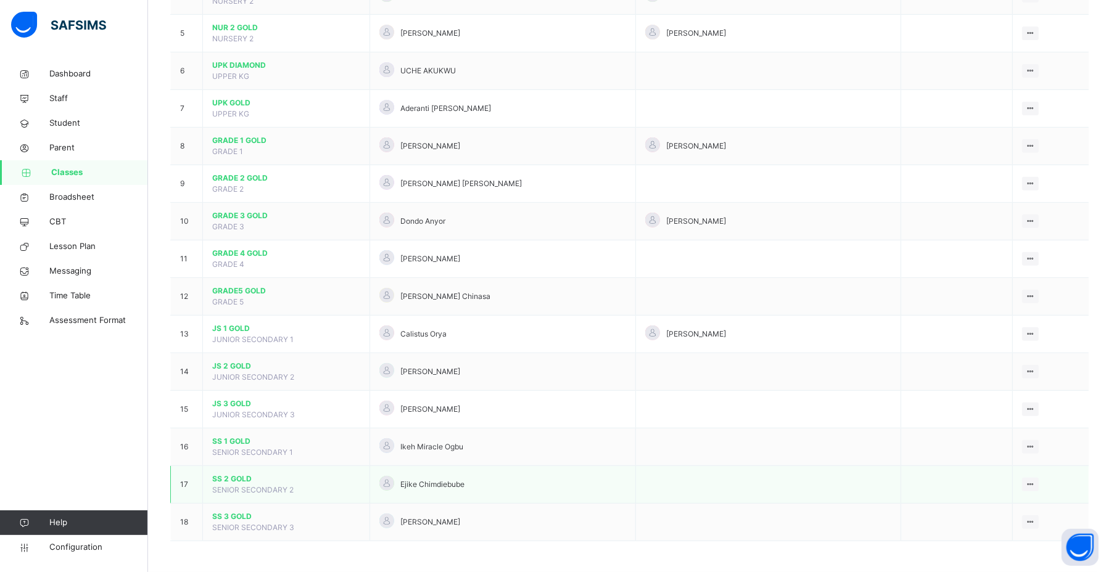
click at [225, 488] on span "SENIOR SECONDARY 2" at bounding box center [252, 489] width 81 height 9
click at [228, 485] on span "SENIOR SECONDARY 2" at bounding box center [252, 489] width 81 height 9
click at [237, 472] on td "SS 2 GOLD SENIOR SECONDARY 2" at bounding box center [286, 485] width 167 height 38
click at [245, 482] on span "SS 2 GOLD" at bounding box center [286, 479] width 148 height 11
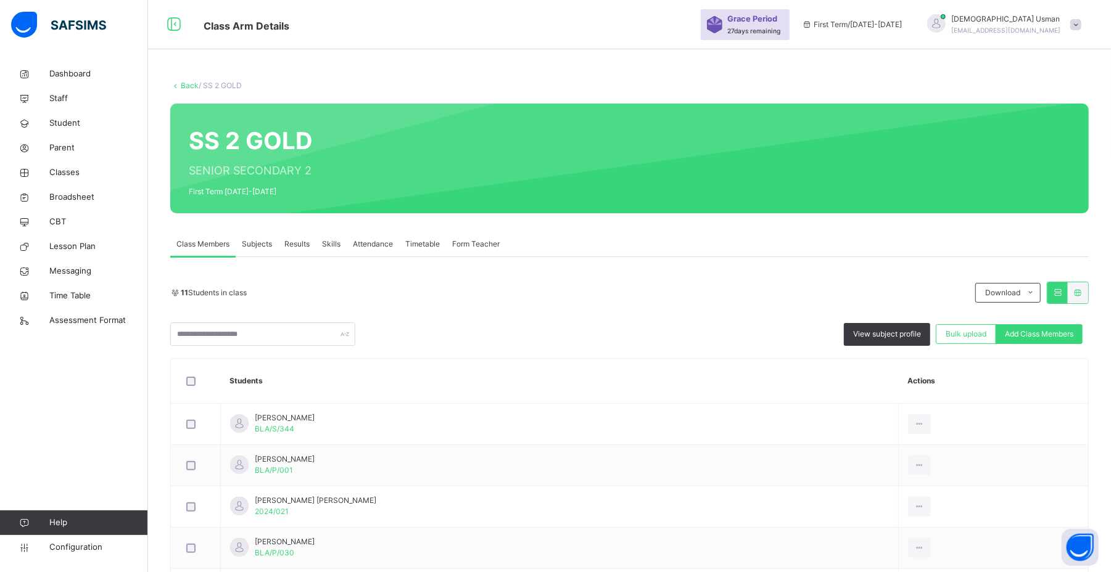
scroll to position [358, 0]
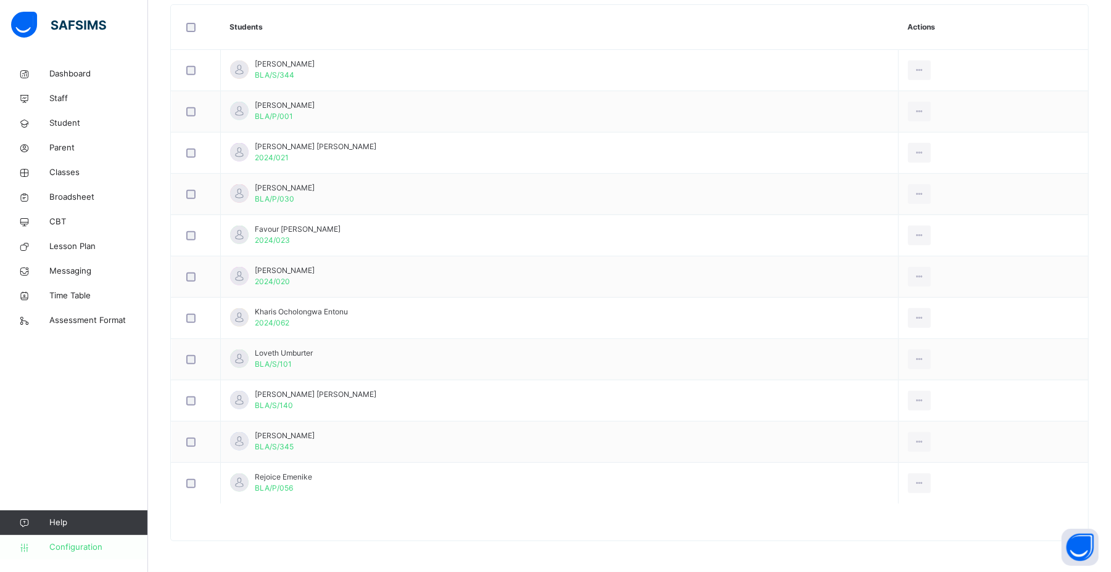
click at [78, 536] on link "Configuration" at bounding box center [73, 547] width 147 height 25
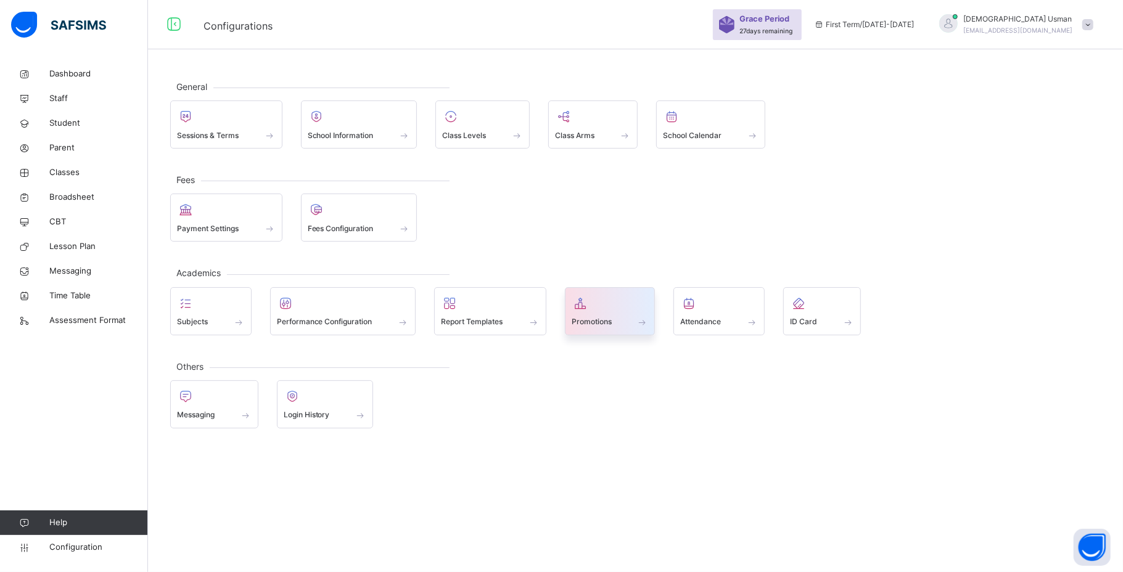
click at [592, 289] on div "Promotions" at bounding box center [610, 311] width 91 height 48
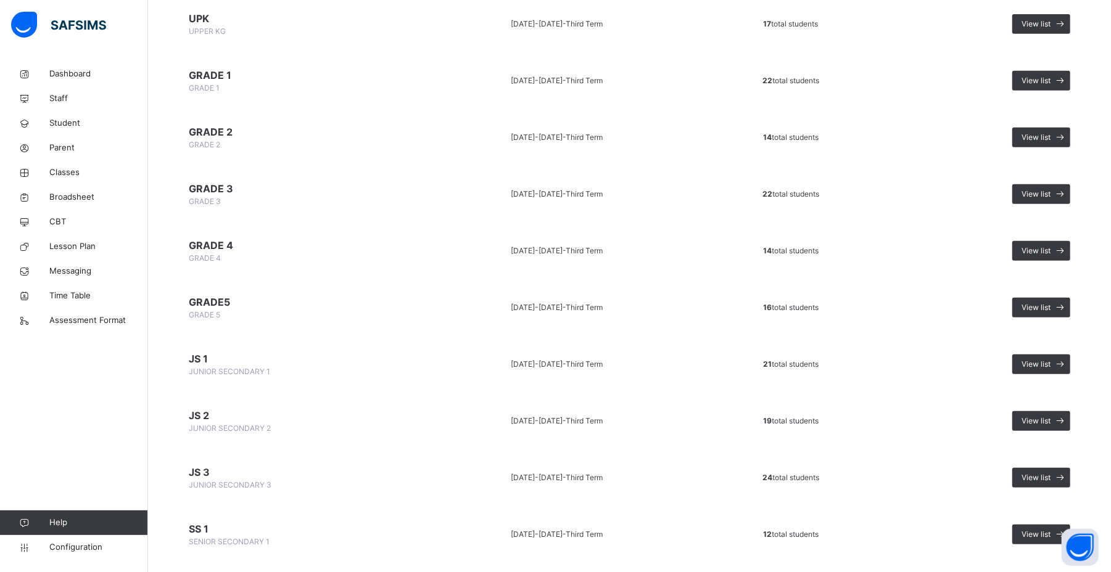
scroll to position [580, 0]
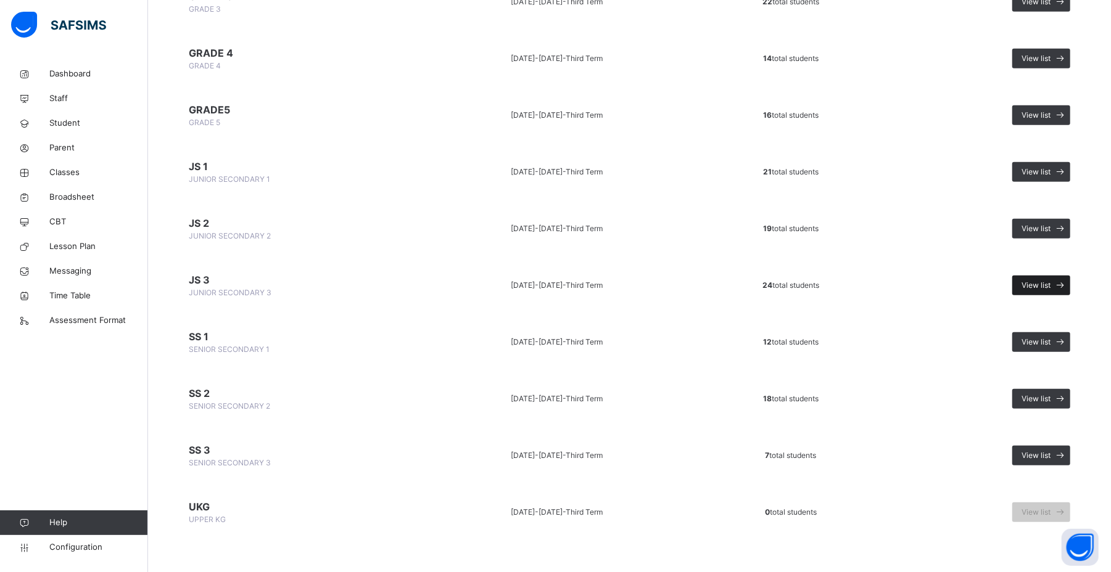
click at [1040, 279] on span at bounding box center [1060, 286] width 20 height 20
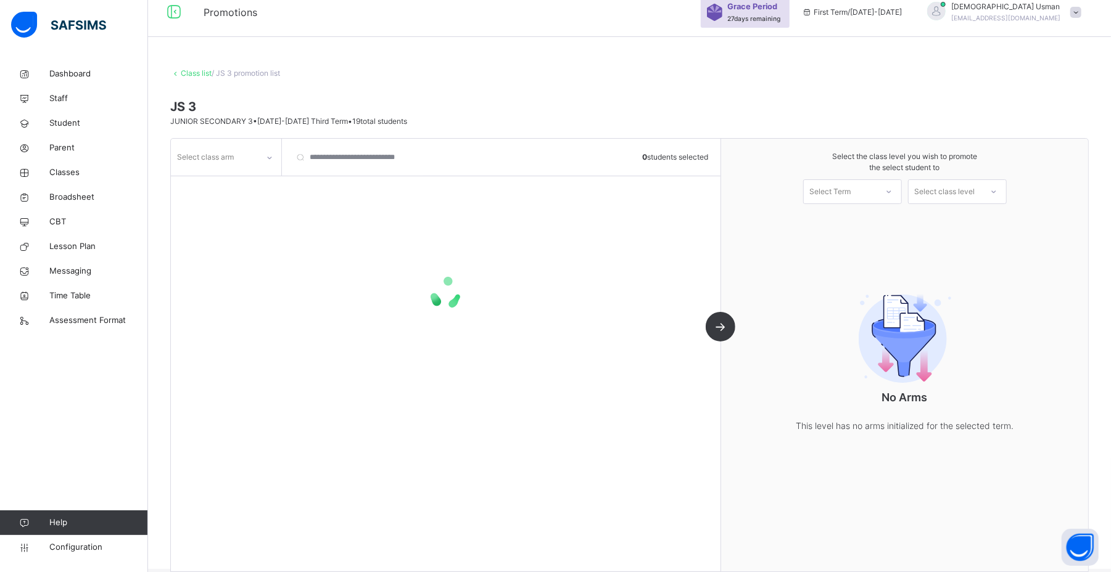
scroll to position [31, 0]
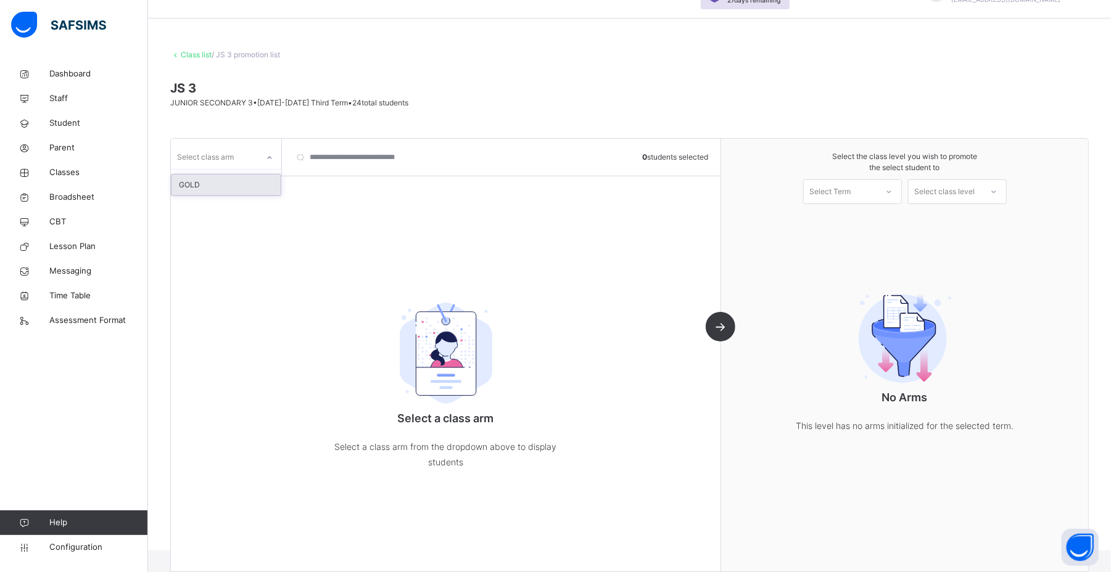
click at [269, 157] on icon at bounding box center [269, 158] width 7 height 12
click at [259, 186] on div "GOLD" at bounding box center [225, 185] width 109 height 21
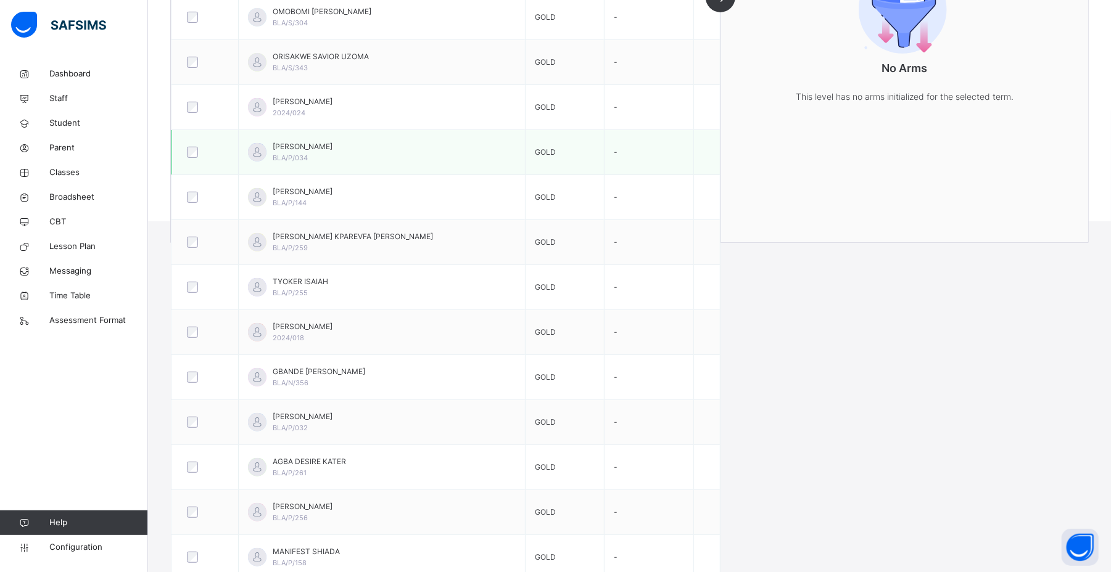
scroll to position [442, 0]
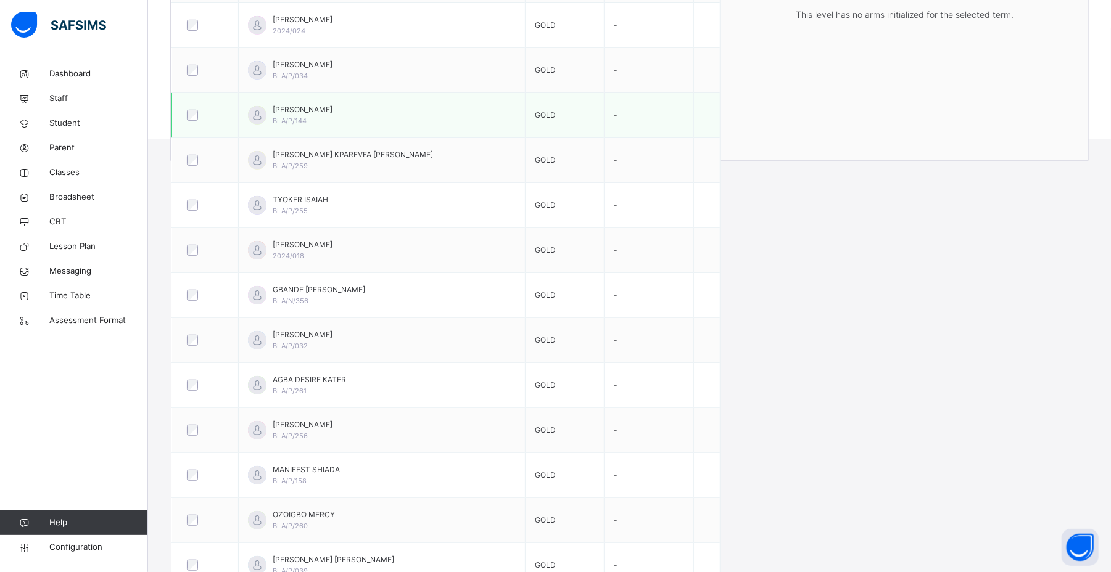
click at [186, 112] on div at bounding box center [204, 115] width 41 height 11
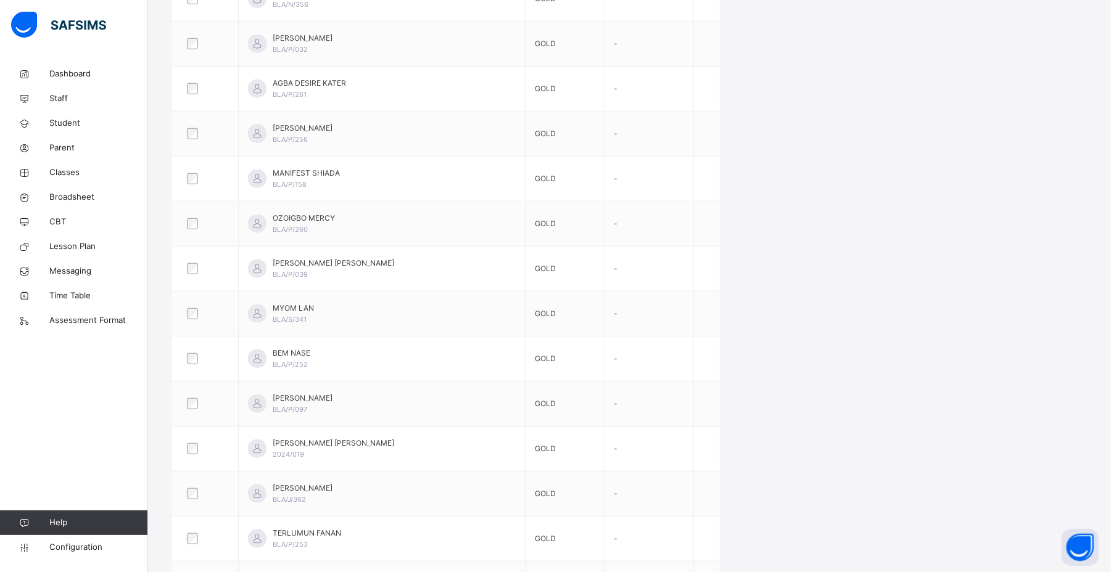
scroll to position [779, 0]
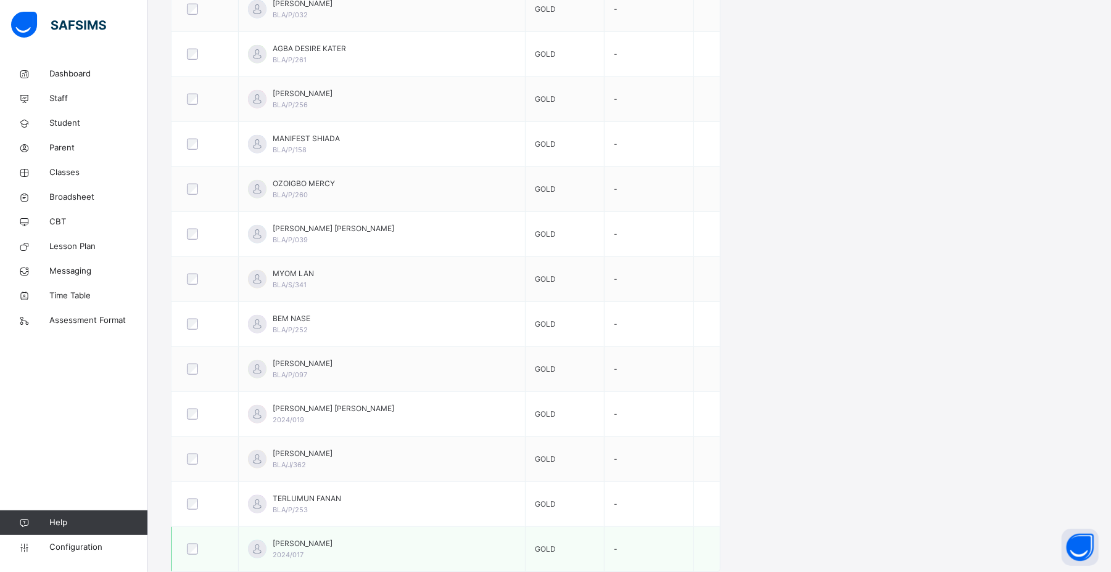
click at [183, 536] on div at bounding box center [204, 550] width 47 height 26
click at [200, 536] on div at bounding box center [204, 549] width 41 height 11
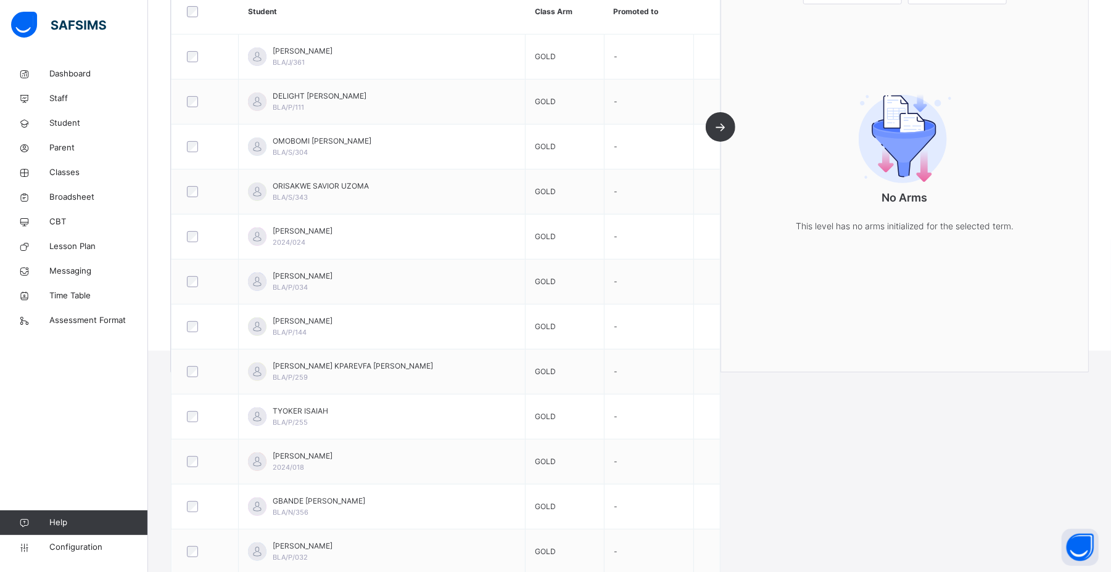
scroll to position [0, 0]
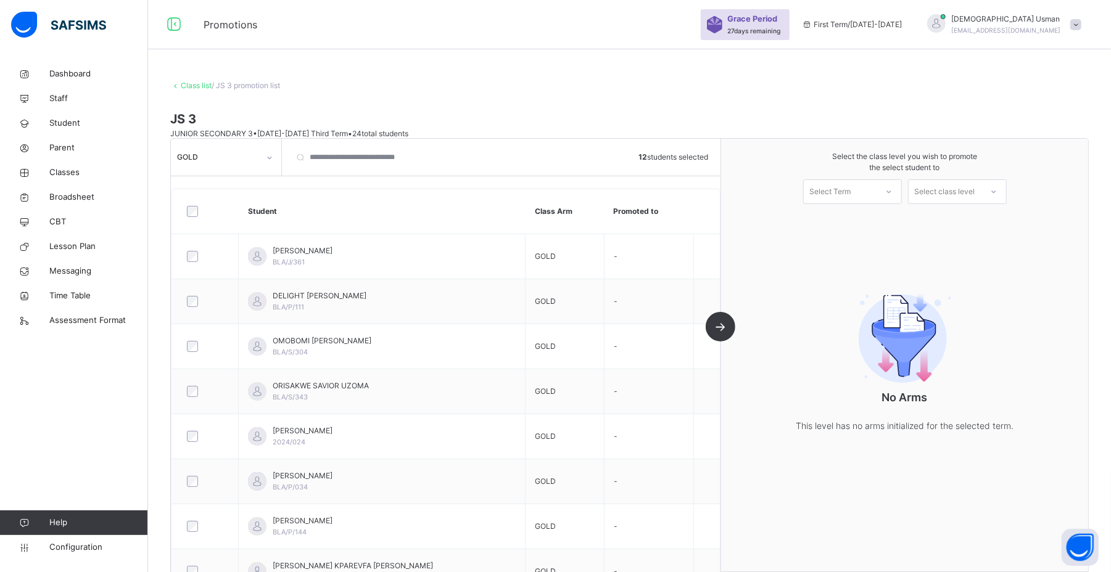
click at [874, 195] on div "Select Term" at bounding box center [840, 191] width 73 height 19
click at [871, 220] on div "First Term [DATE]-[DATE]" at bounding box center [852, 226] width 97 height 32
click at [988, 202] on div "Select class level" at bounding box center [957, 191] width 99 height 25
click at [987, 210] on div "SENIOR SECONDARY 1" at bounding box center [956, 220] width 97 height 21
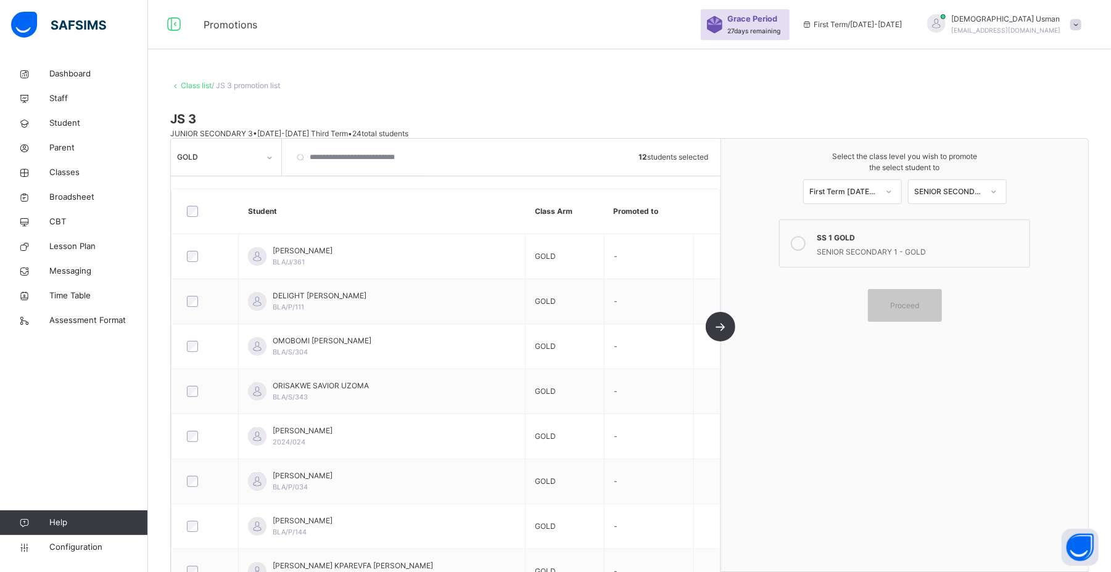
click at [931, 234] on div "SS 1 GOLD" at bounding box center [919, 236] width 206 height 14
click at [932, 304] on span "Proceed" at bounding box center [905, 305] width 56 height 11
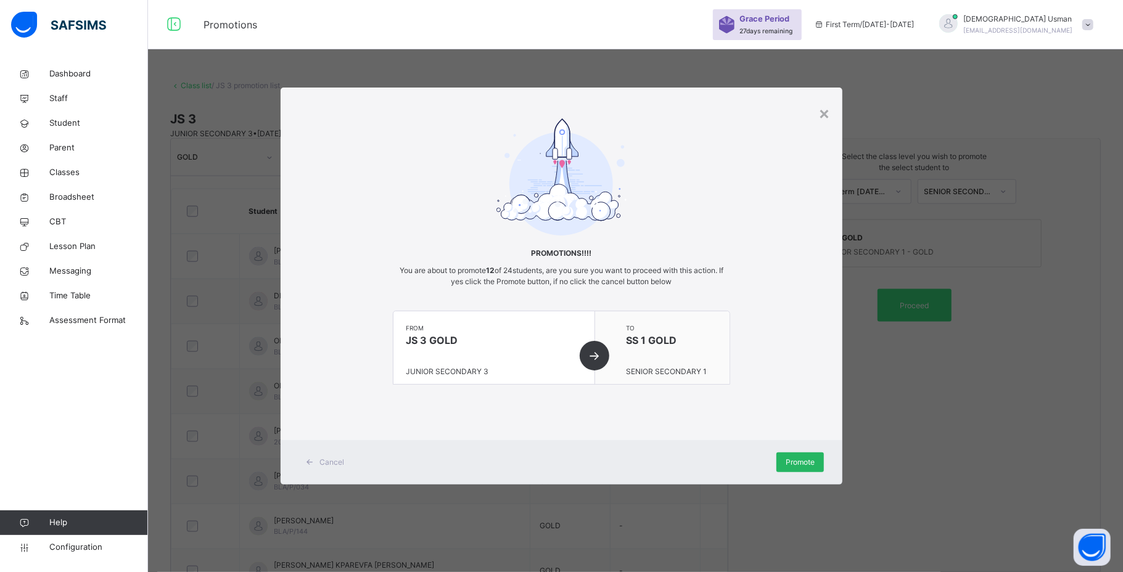
click at [793, 463] on span "Promote" at bounding box center [800, 462] width 29 height 11
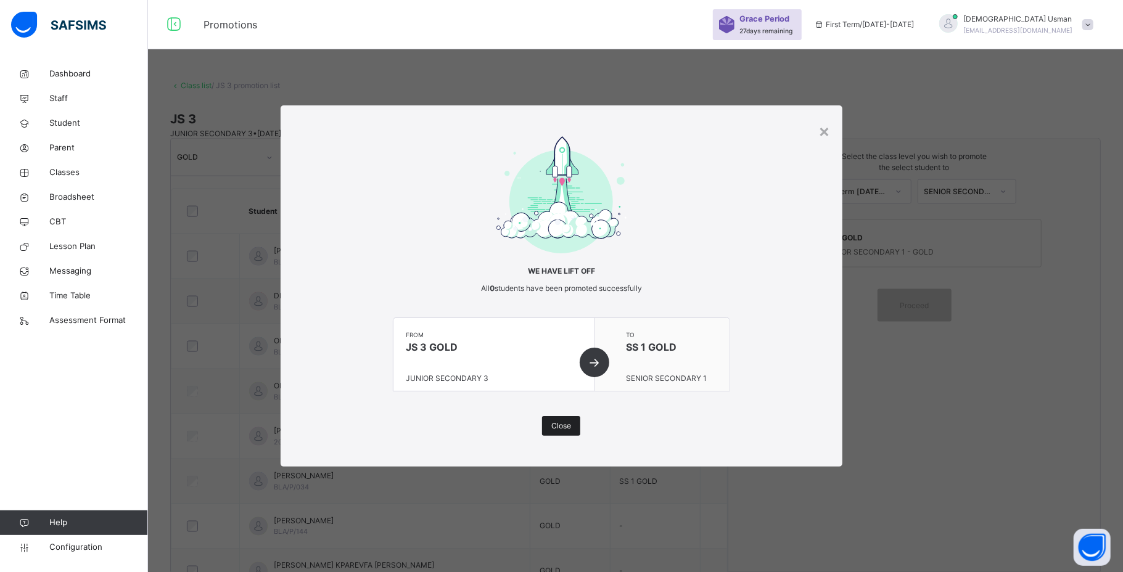
click at [570, 419] on div "Close" at bounding box center [561, 426] width 38 height 20
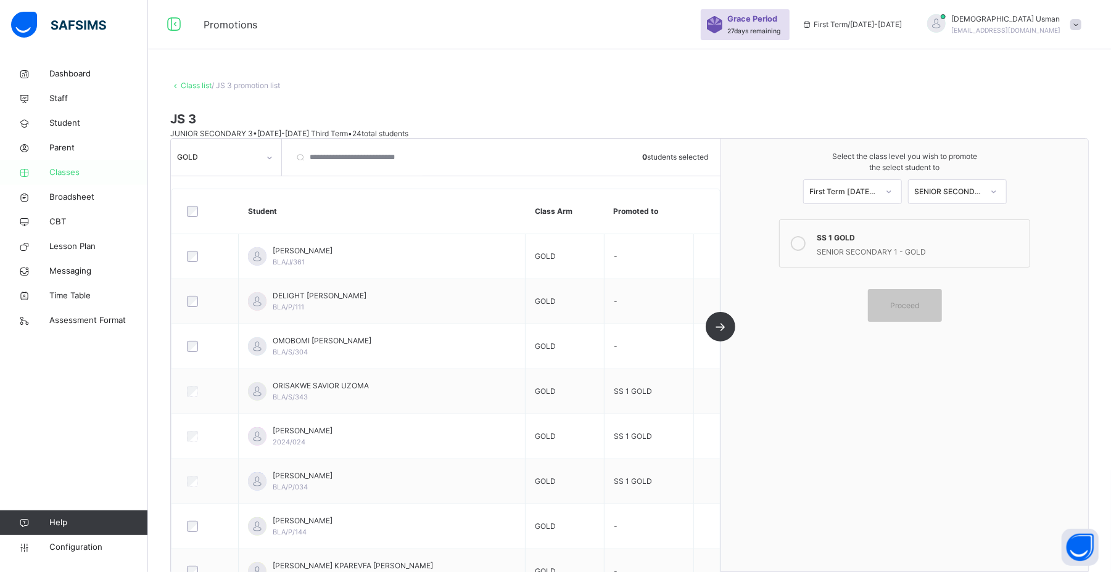
click at [86, 163] on link "Classes" at bounding box center [74, 172] width 148 height 25
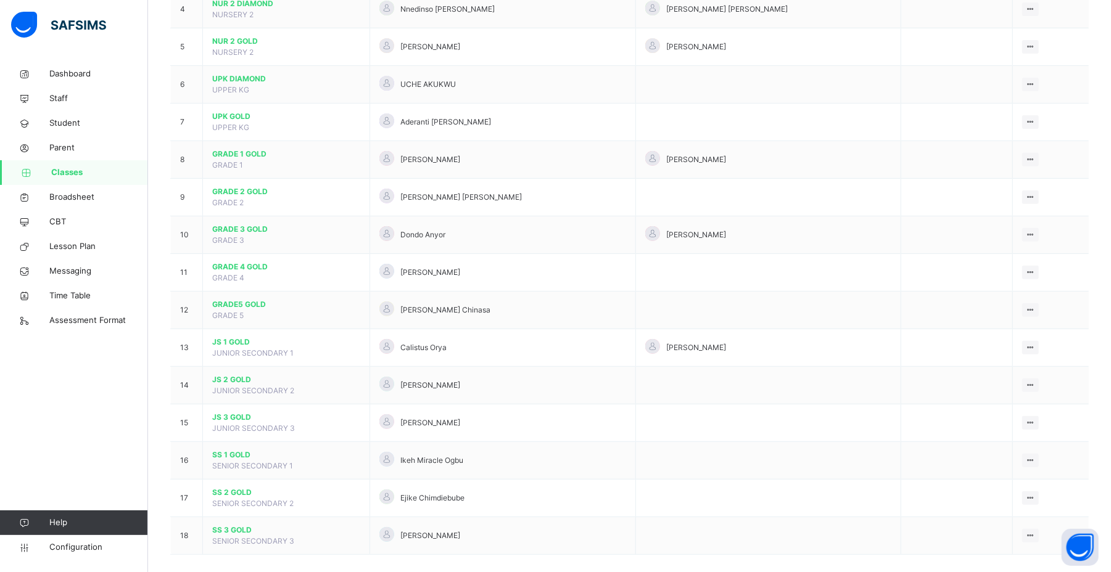
scroll to position [287, 0]
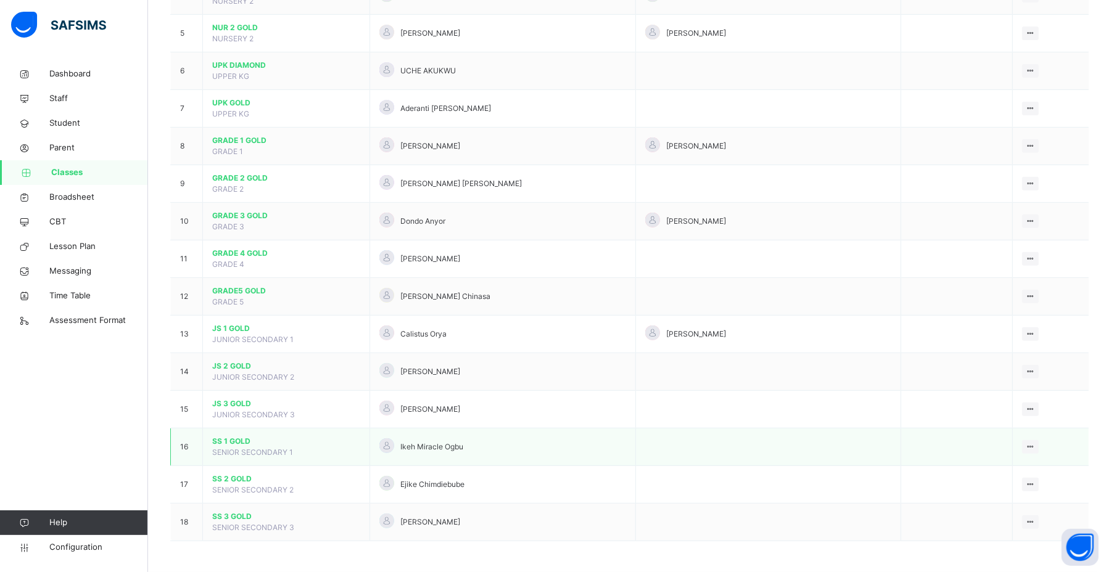
click at [235, 438] on span "SS 1 GOLD" at bounding box center [286, 441] width 148 height 11
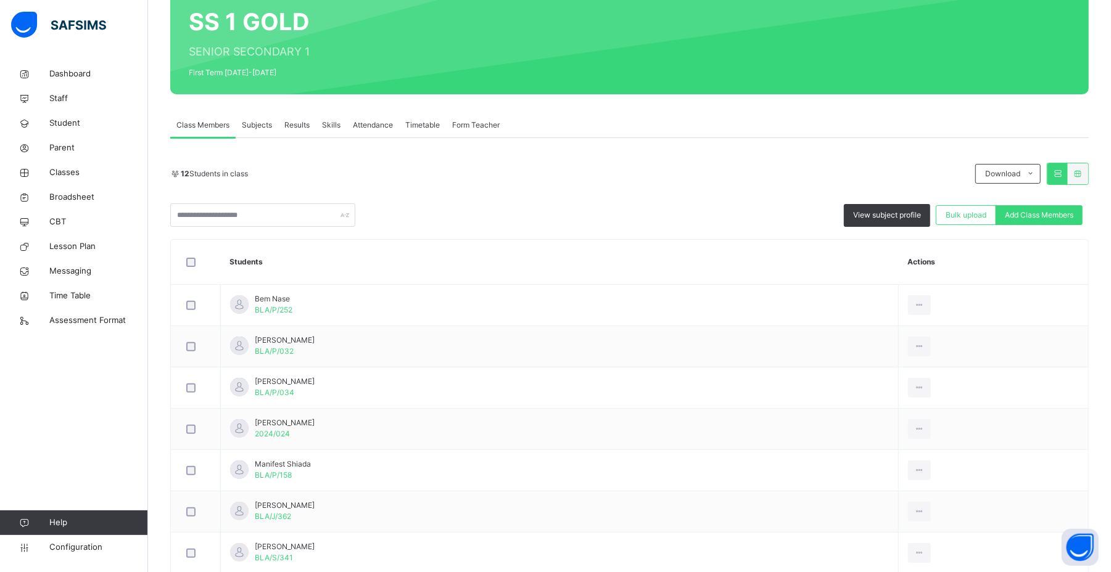
scroll to position [60, 0]
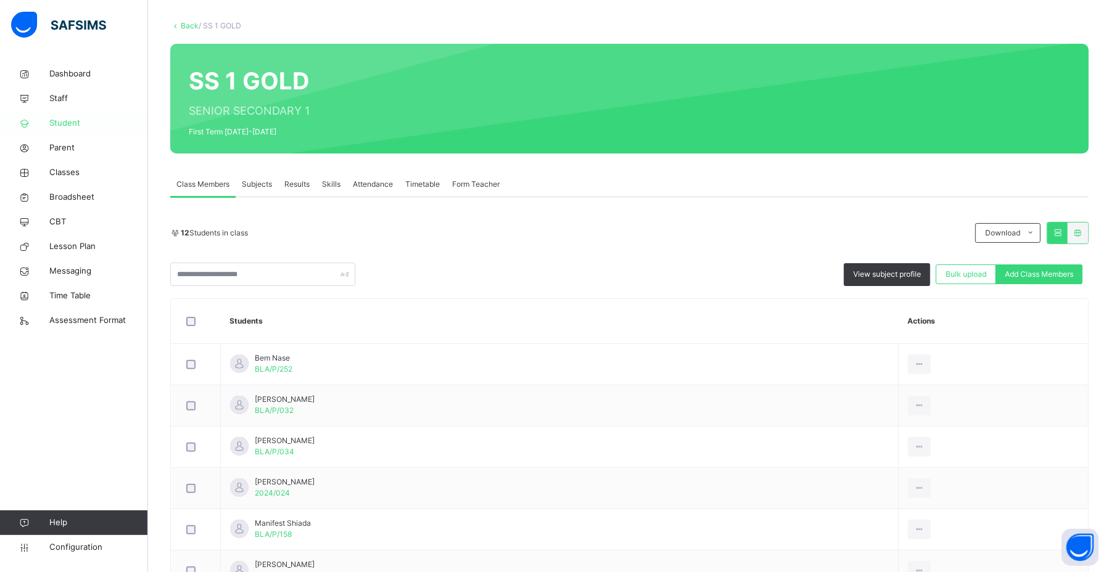
click at [102, 120] on span "Student" at bounding box center [98, 123] width 99 height 12
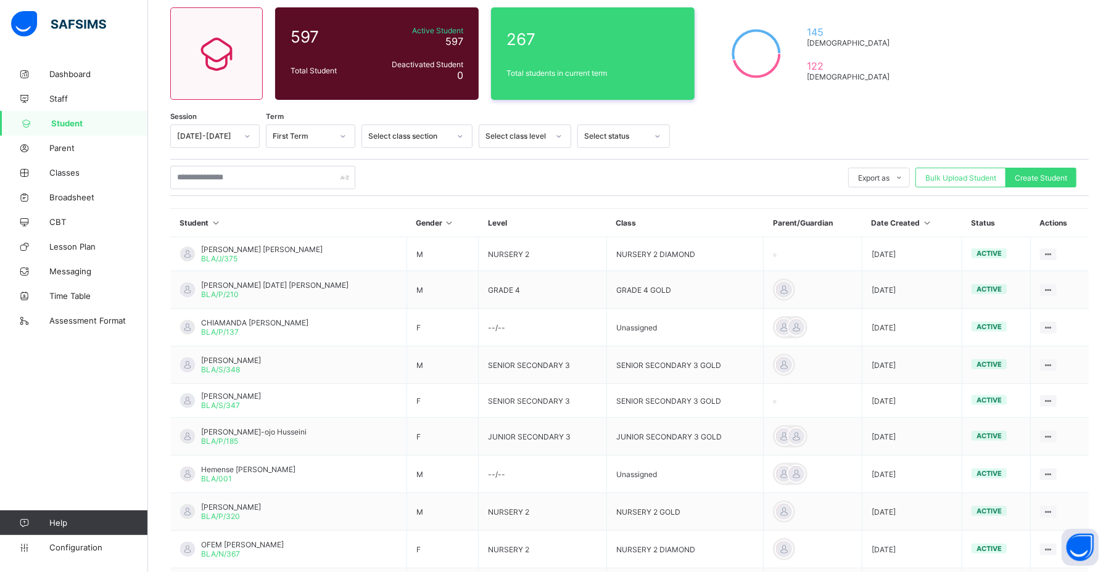
scroll to position [203, 0]
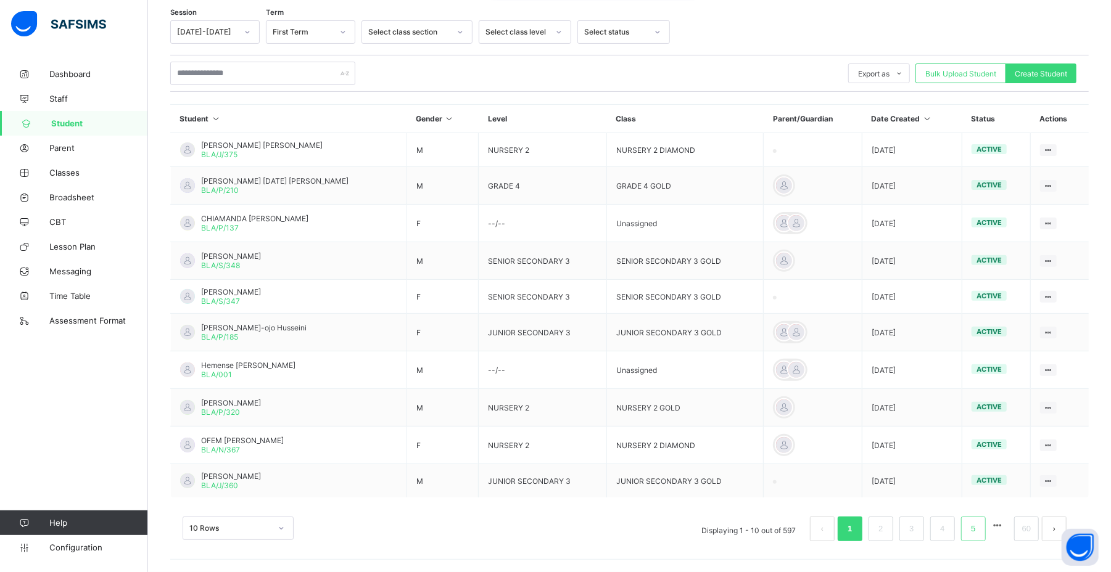
click at [985, 537] on li "5" at bounding box center [973, 529] width 25 height 25
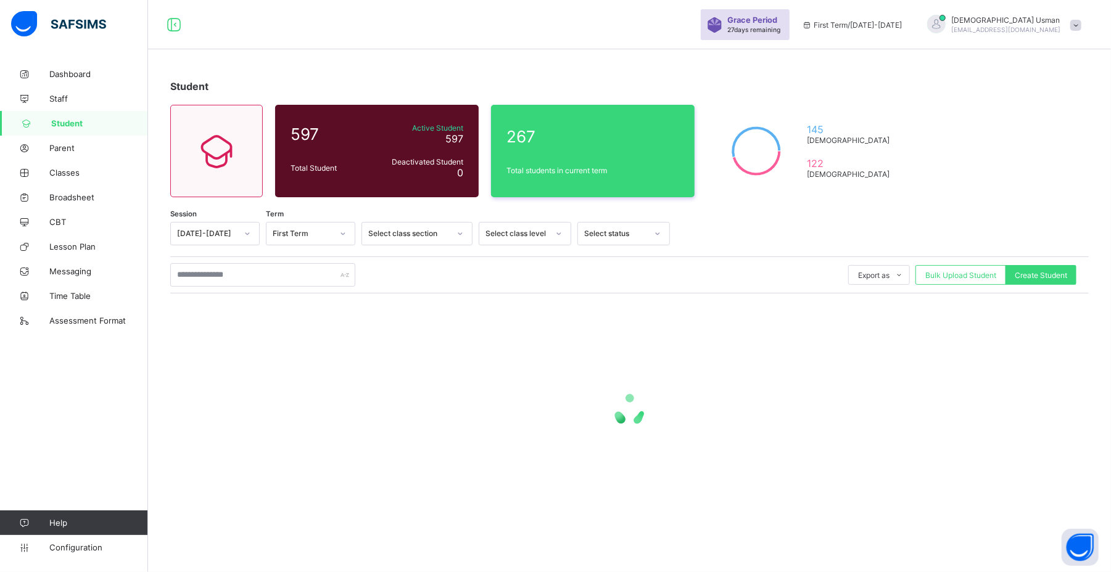
scroll to position [0, 0]
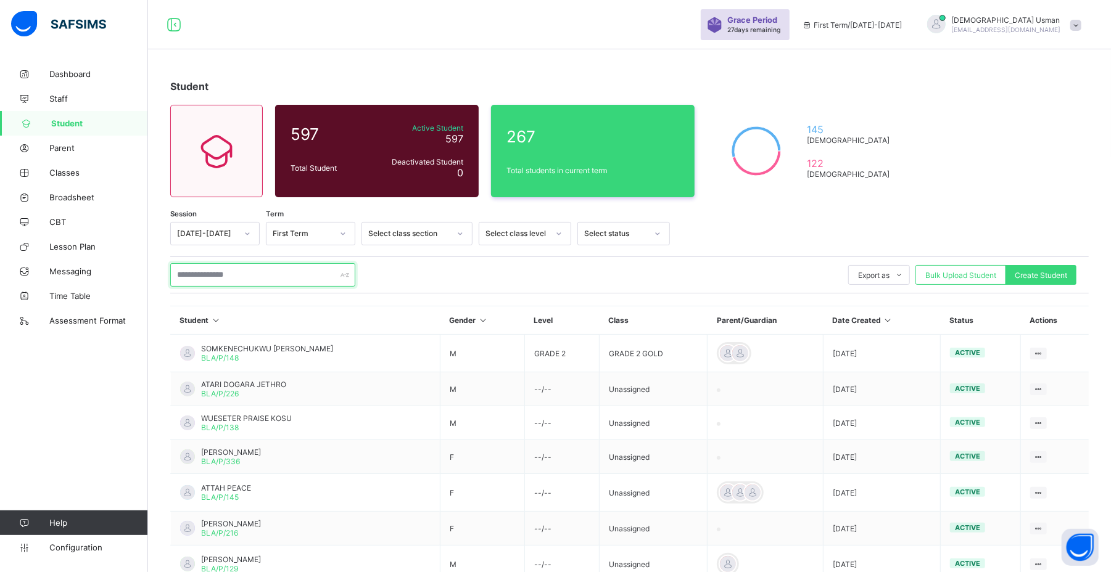
click at [229, 269] on input "text" at bounding box center [262, 274] width 185 height 23
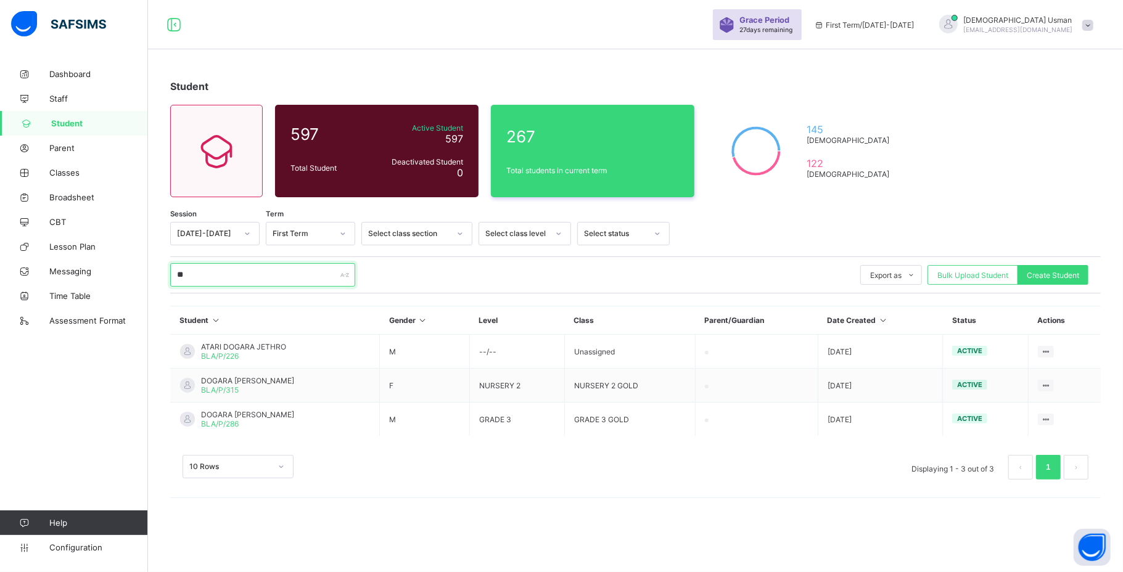
type input "*"
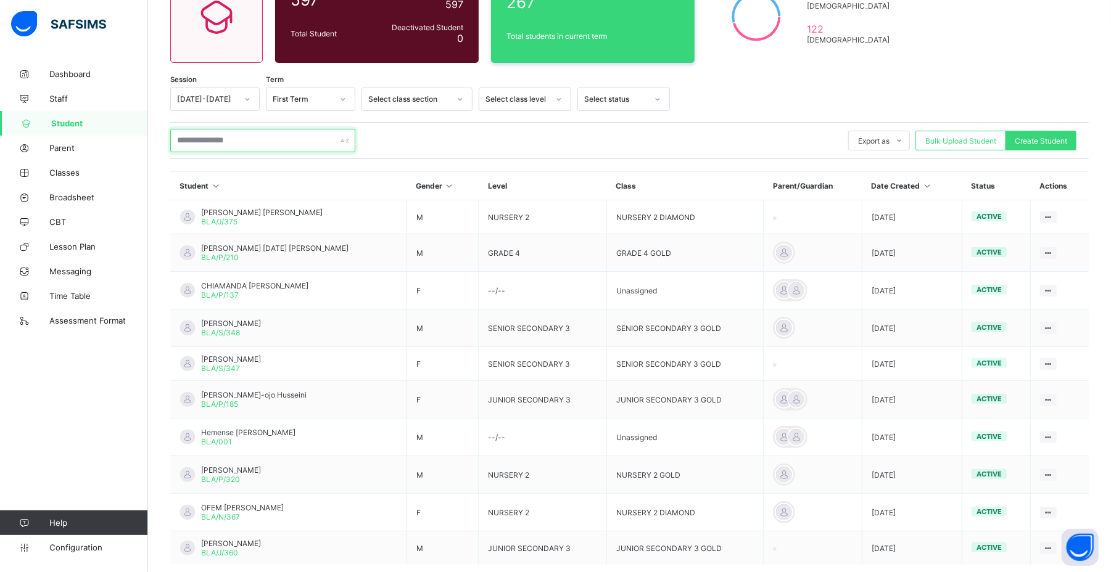
scroll to position [203, 0]
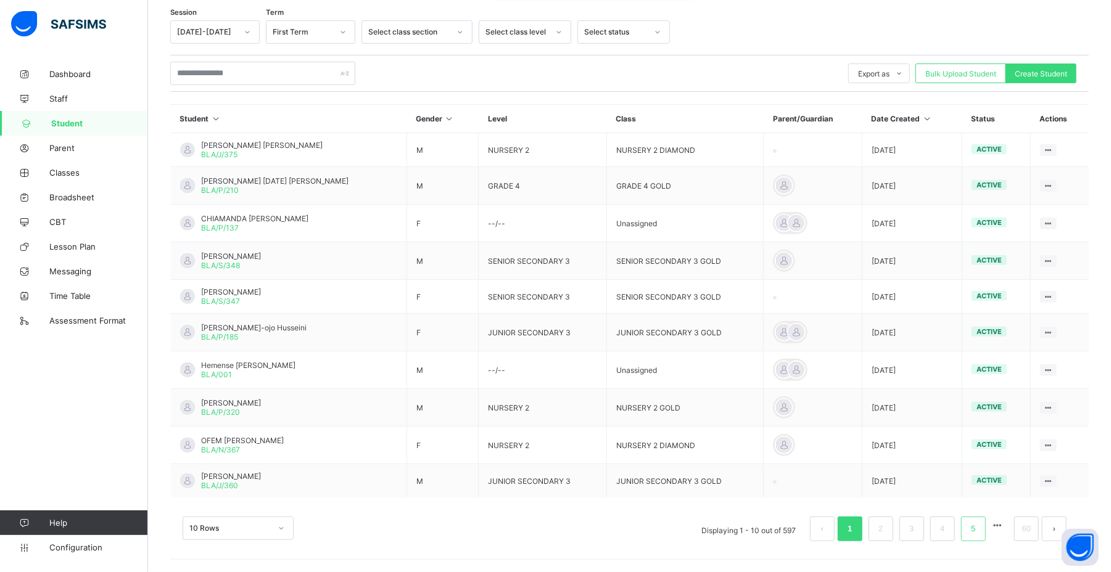
click at [979, 531] on link "5" at bounding box center [973, 529] width 12 height 16
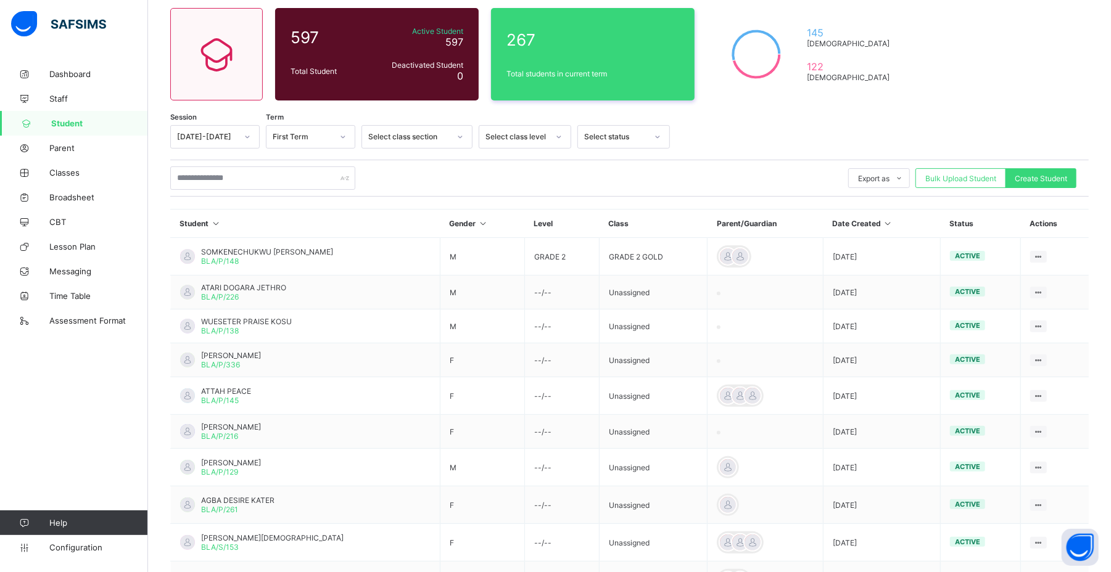
scroll to position [199, 0]
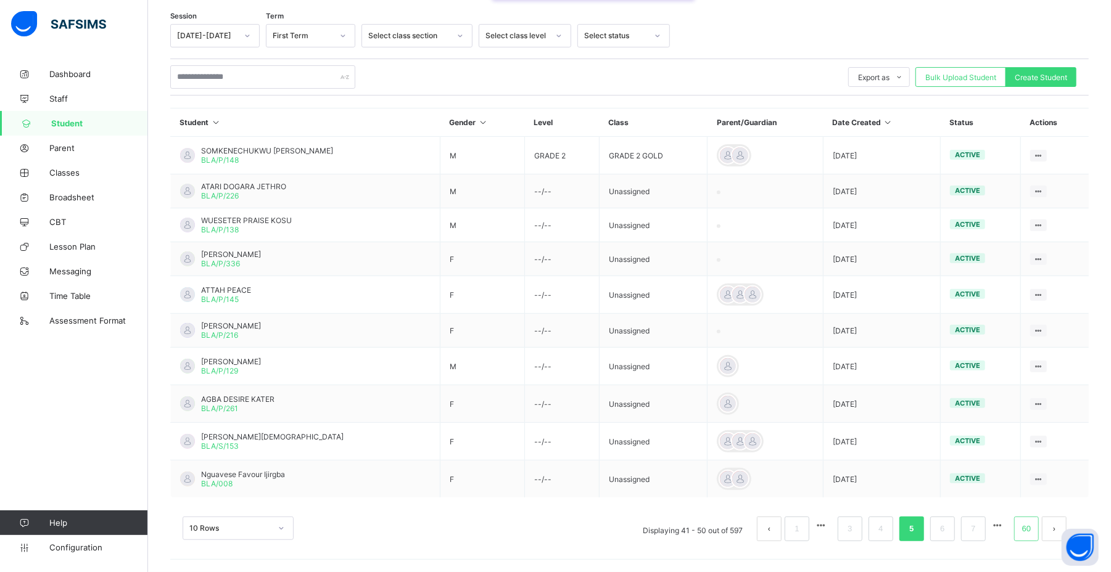
click at [1034, 522] on link "60" at bounding box center [1026, 529] width 16 height 16
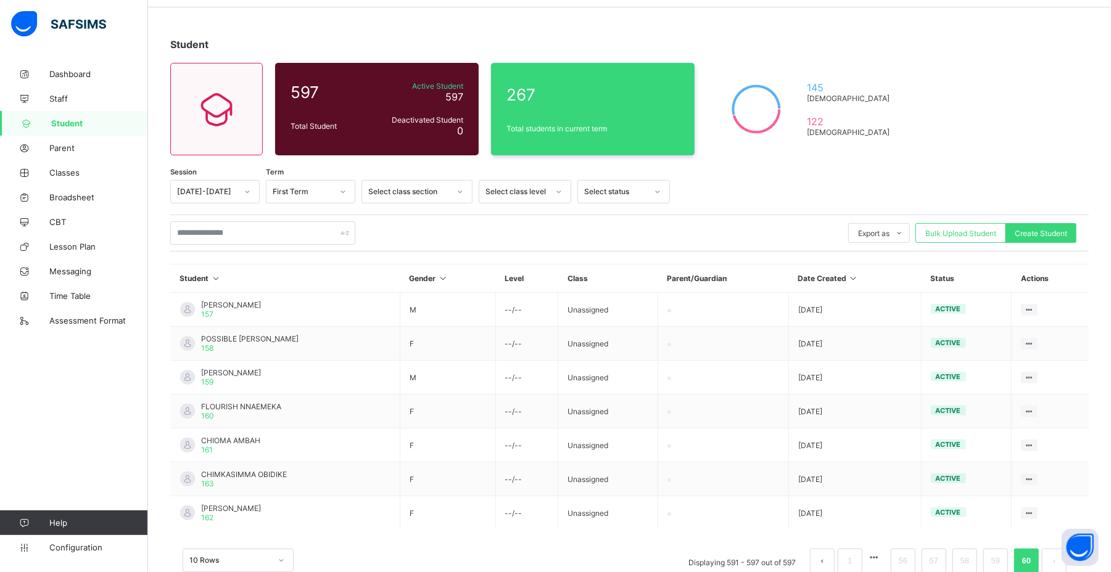
scroll to position [28, 0]
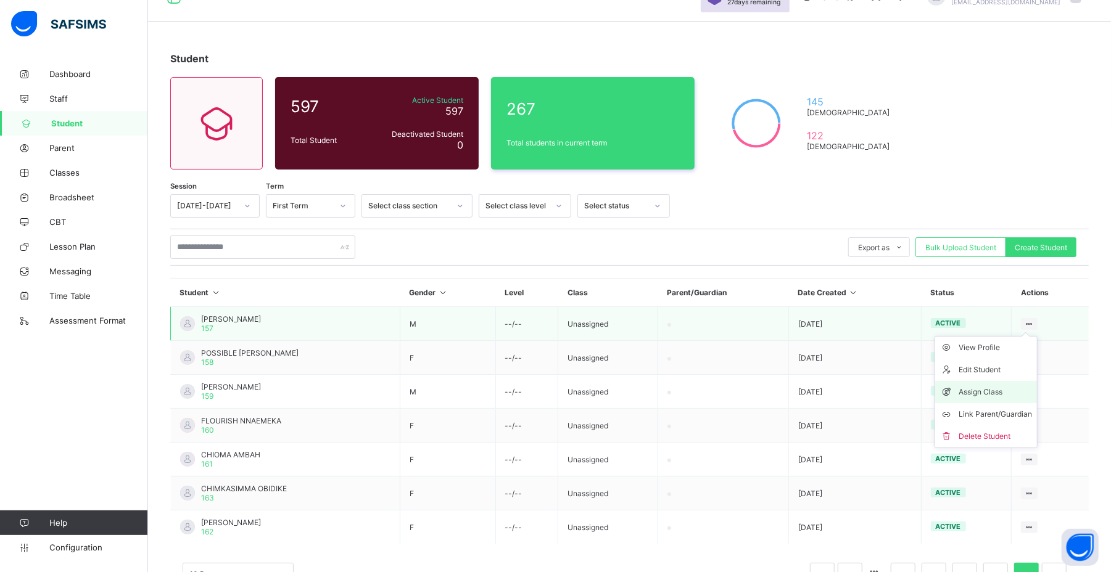
click at [993, 393] on div "Assign Class" at bounding box center [994, 392] width 73 height 12
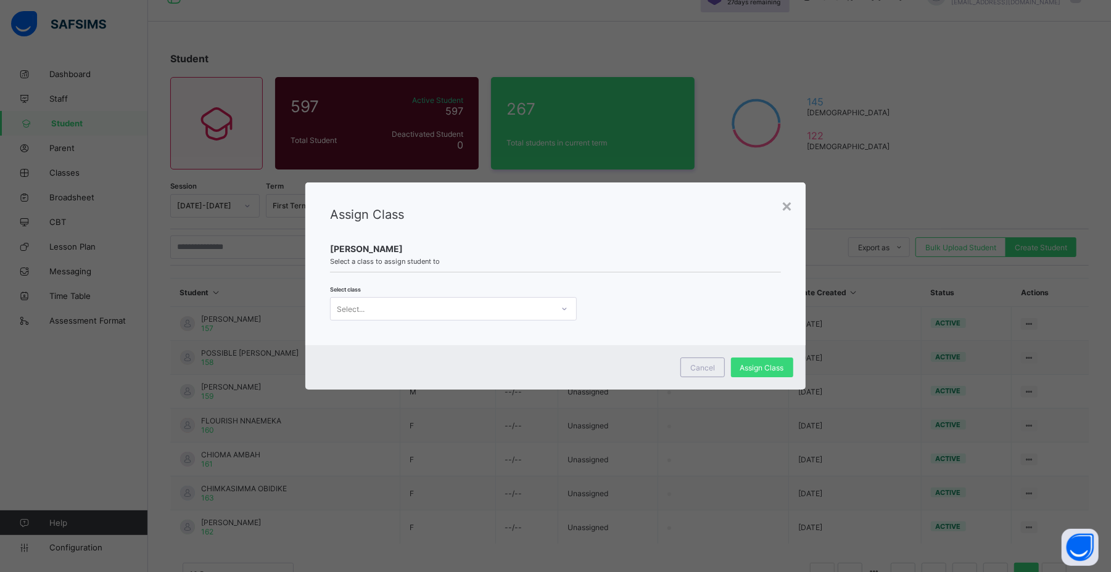
click at [563, 306] on icon at bounding box center [564, 309] width 7 height 12
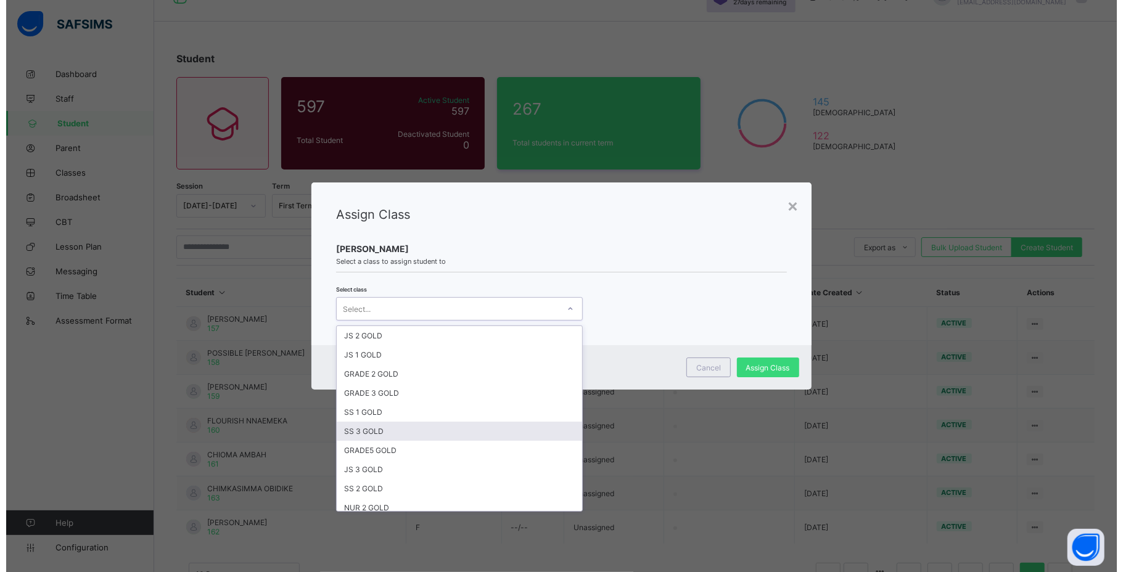
scroll to position [155, 0]
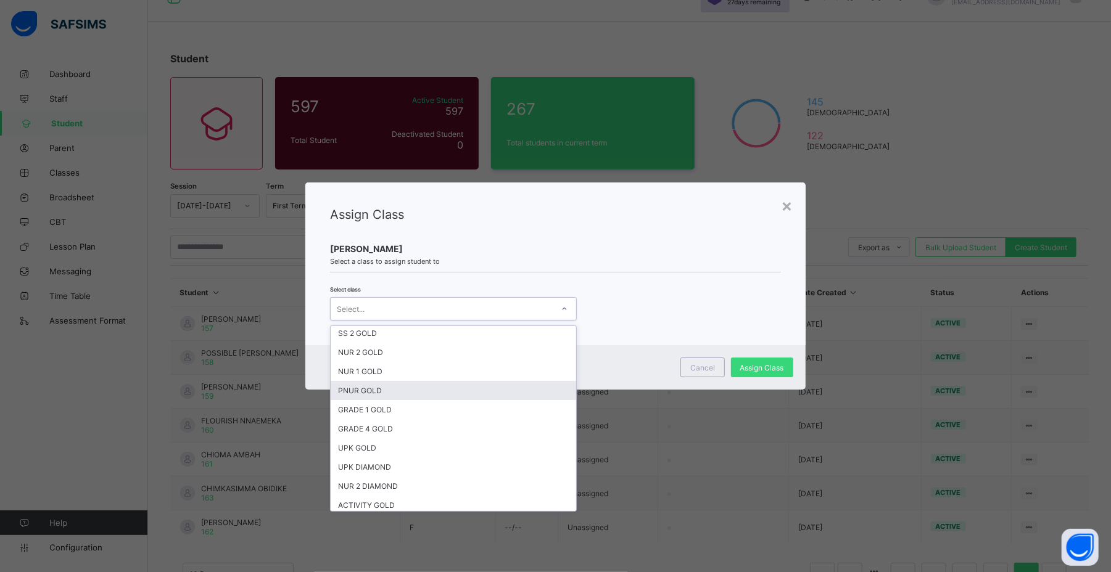
click at [438, 395] on div "PNUR GOLD" at bounding box center [453, 390] width 245 height 19
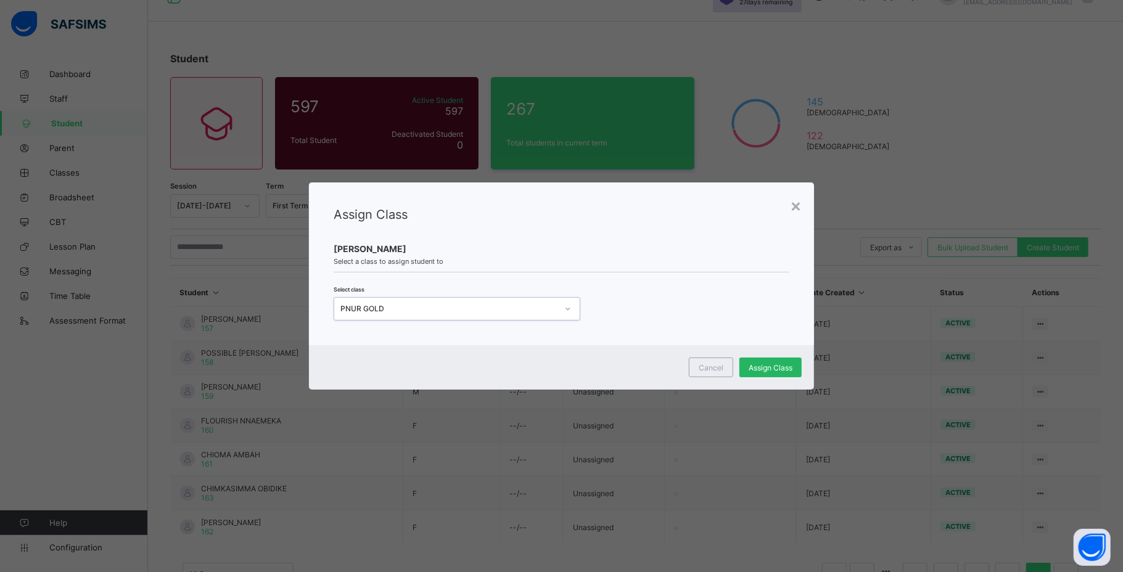
click at [775, 368] on span "Assign Class" at bounding box center [771, 367] width 44 height 9
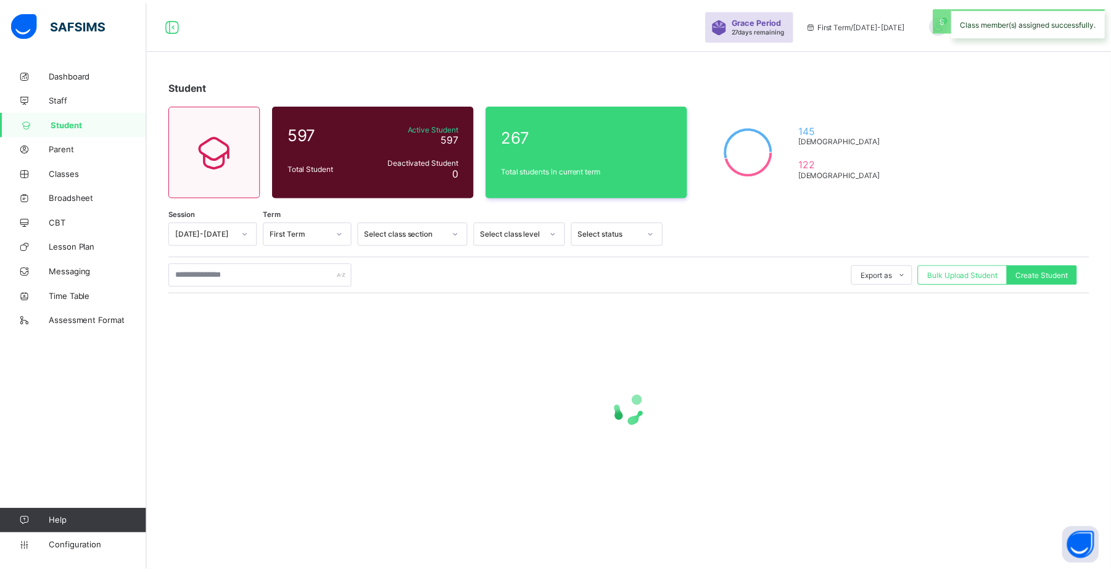
scroll to position [0, 0]
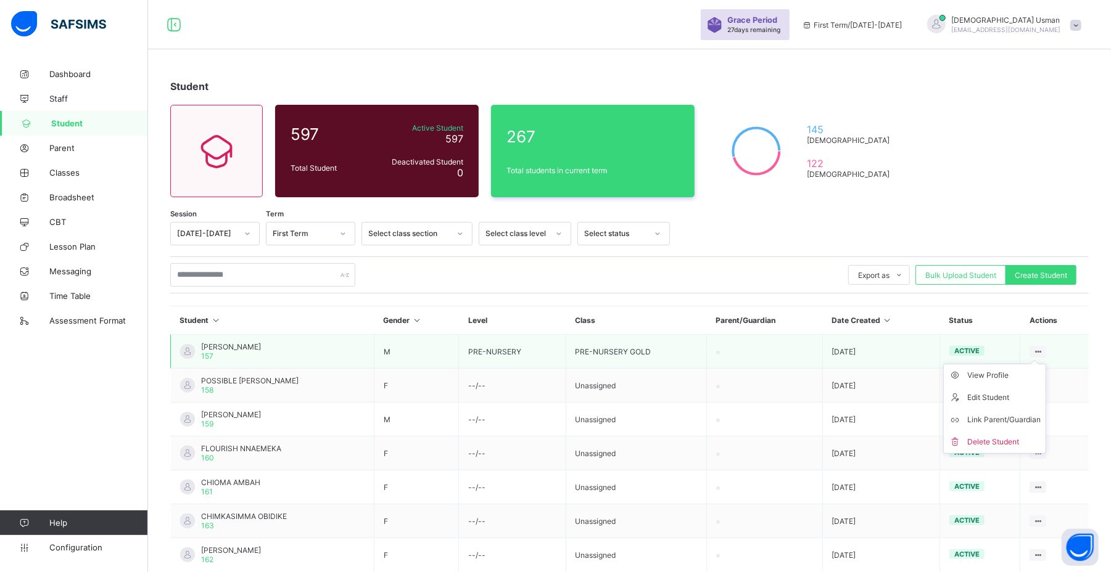
click at [1046, 364] on ul "View Profile Edit Student Link Parent/Guardian Delete Student" at bounding box center [994, 409] width 103 height 90
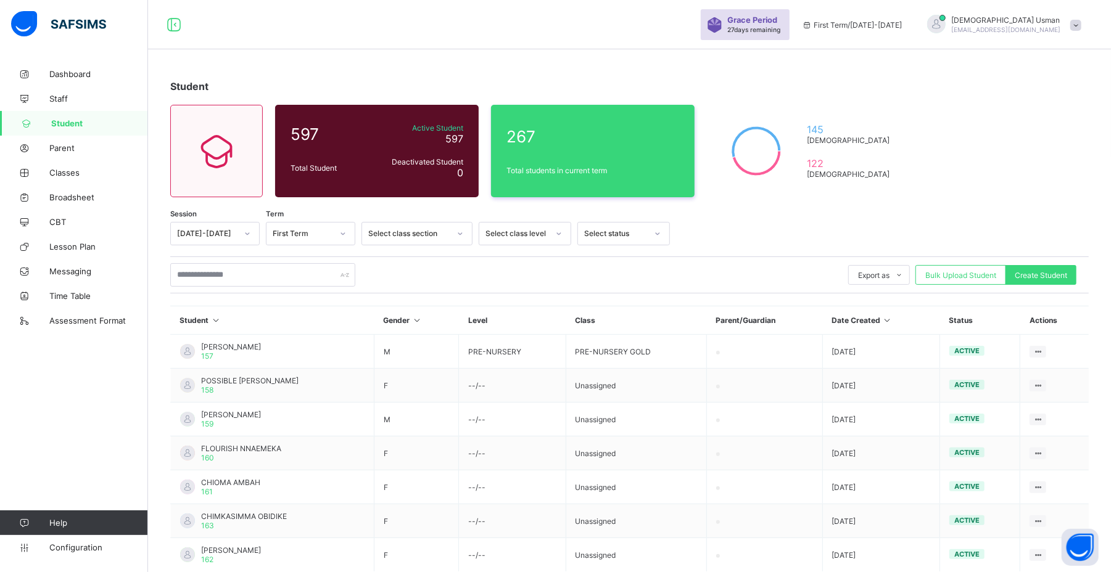
click at [588, 301] on div "Session 2025-2026 Term First Term Select class section Select class level Selec…" at bounding box center [629, 425] width 918 height 406
